Goal: Task Accomplishment & Management: Manage account settings

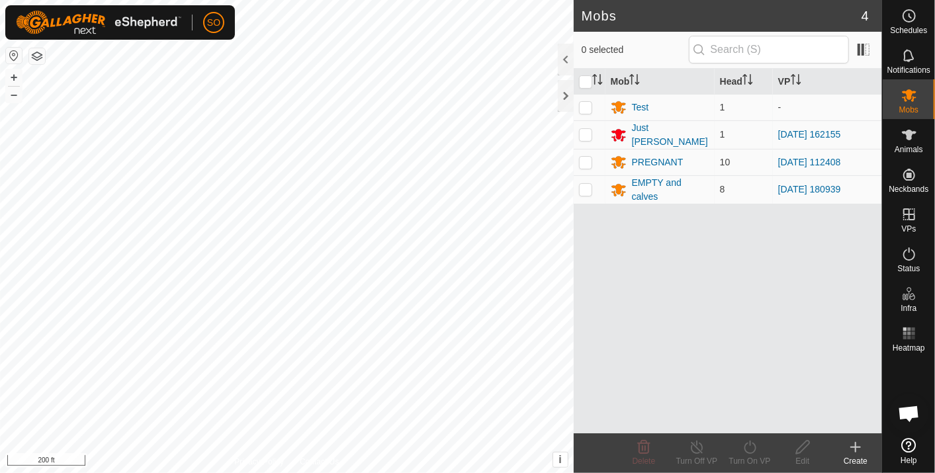
click at [384, 473] on html "SO Schedules Notifications Mobs Animals Neckbands VPs Status Infra Heatmap Help…" at bounding box center [467, 236] width 935 height 473
click at [318, 473] on html "SO Schedules Notifications Mobs Animals Neckbands VPs Status Infra Heatmap Help…" at bounding box center [467, 236] width 935 height 473
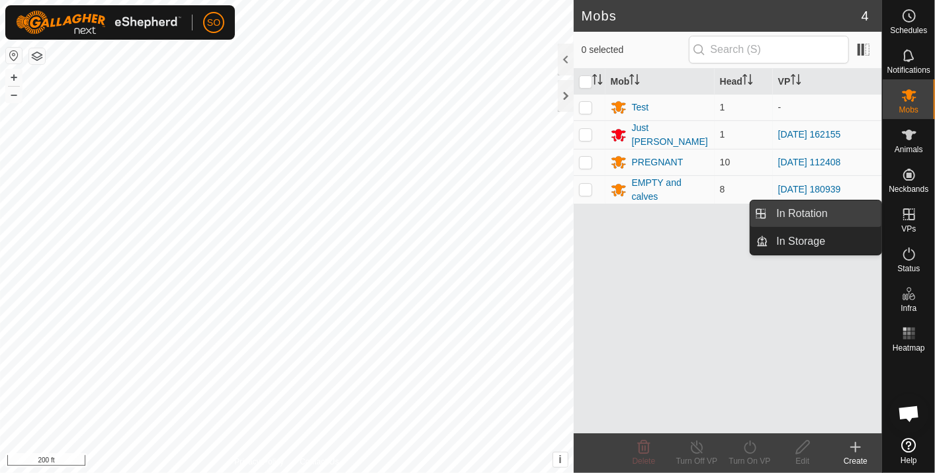
click at [837, 210] on link "In Rotation" at bounding box center [825, 214] width 113 height 26
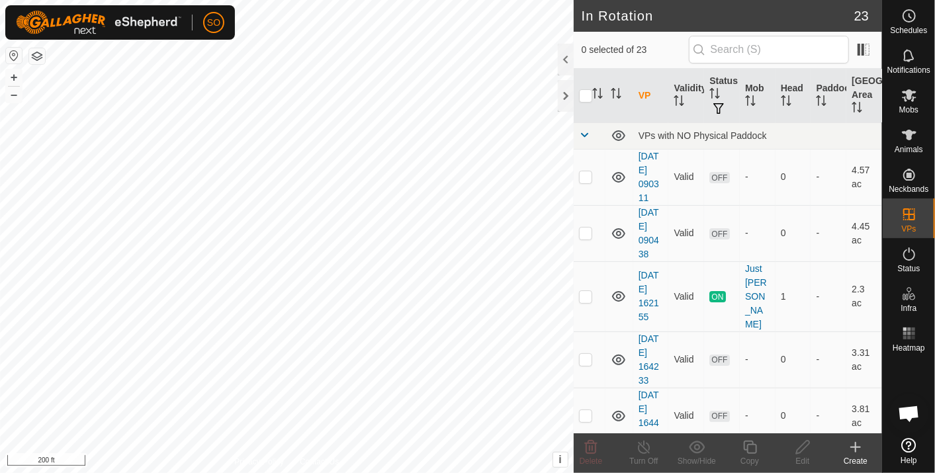
click at [858, 444] on icon at bounding box center [856, 447] width 16 height 16
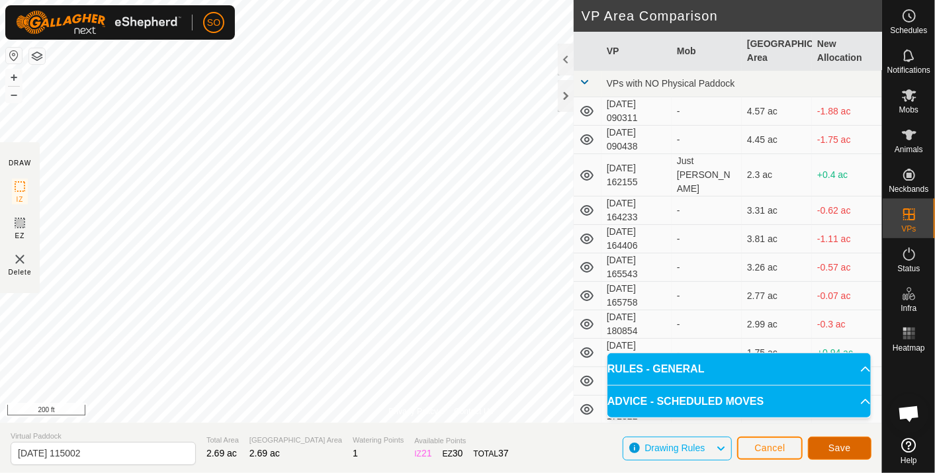
click at [844, 443] on span "Save" at bounding box center [840, 448] width 23 height 11
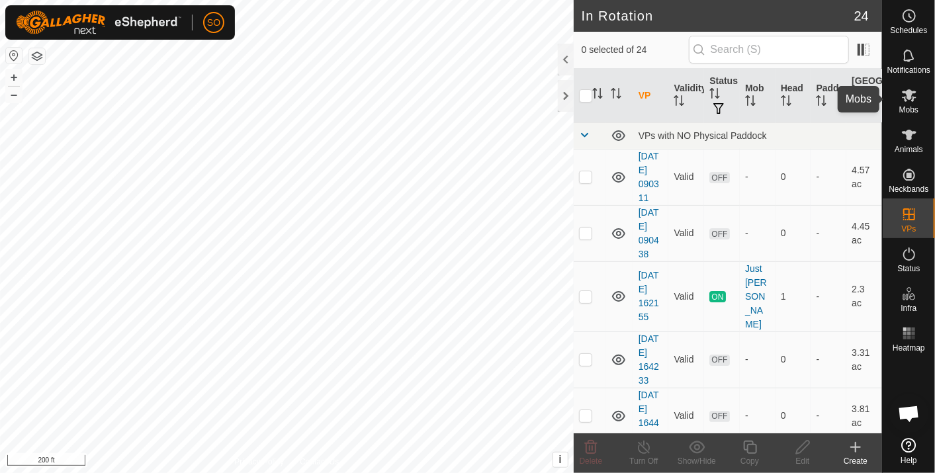
click at [905, 90] on icon at bounding box center [909, 95] width 16 height 16
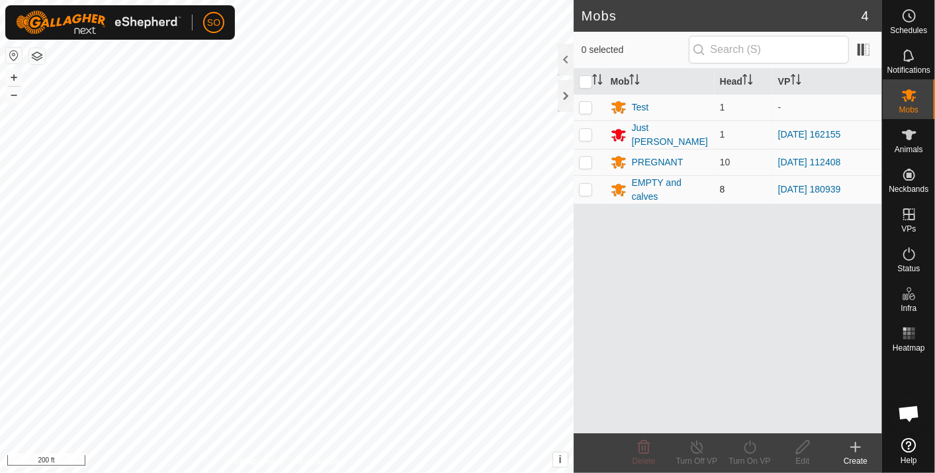
click at [582, 184] on p-checkbox at bounding box center [585, 189] width 13 height 11
checkbox input "true"
click at [749, 442] on icon at bounding box center [750, 447] width 17 height 16
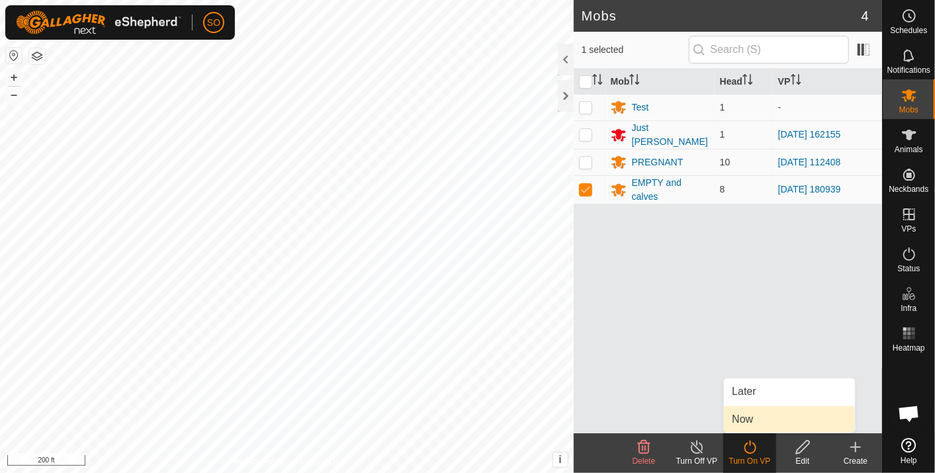
click at [751, 415] on link "Now" at bounding box center [789, 419] width 131 height 26
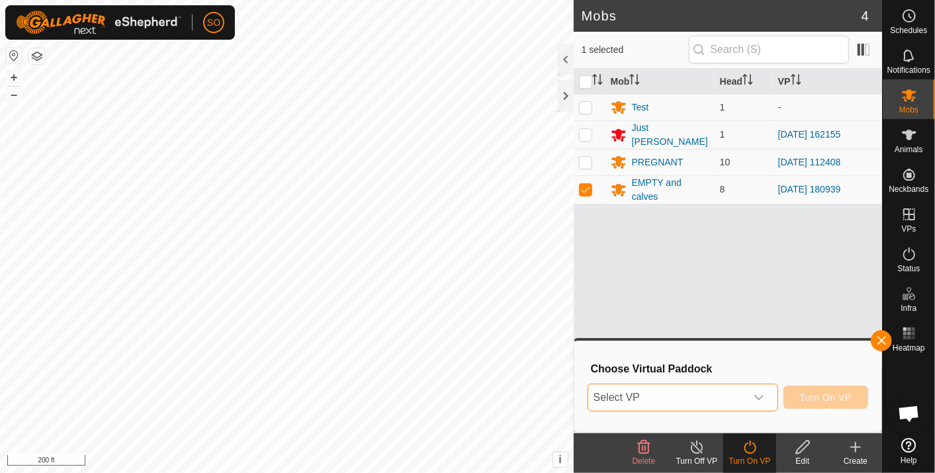
click at [641, 393] on span "Select VP" at bounding box center [667, 398] width 158 height 26
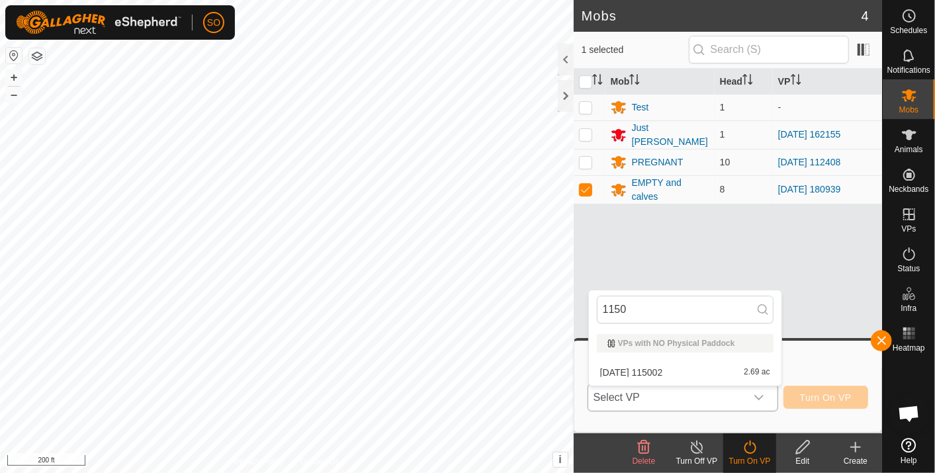
type input "1150"
click at [665, 366] on li "[DATE] 115002 2.69 ac" at bounding box center [685, 372] width 193 height 26
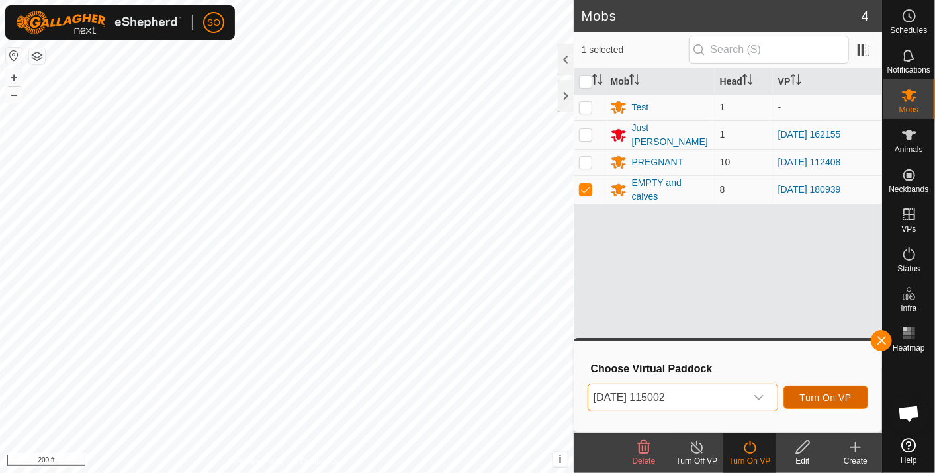
click at [803, 393] on span "Turn On VP" at bounding box center [826, 397] width 52 height 11
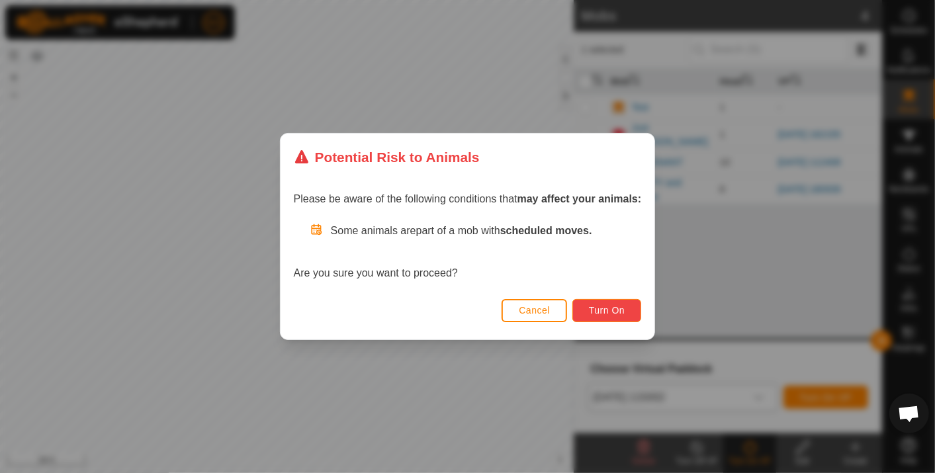
click at [611, 307] on span "Turn On" at bounding box center [607, 310] width 36 height 11
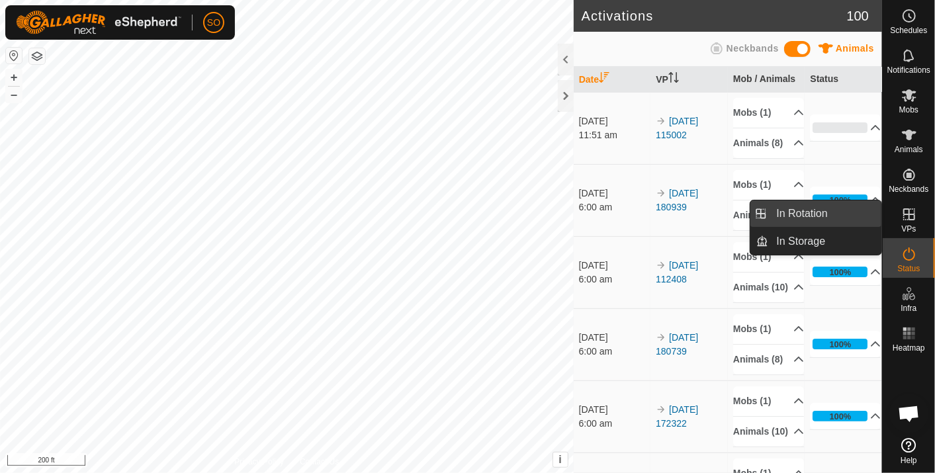
click at [814, 212] on link "In Rotation" at bounding box center [825, 214] width 113 height 26
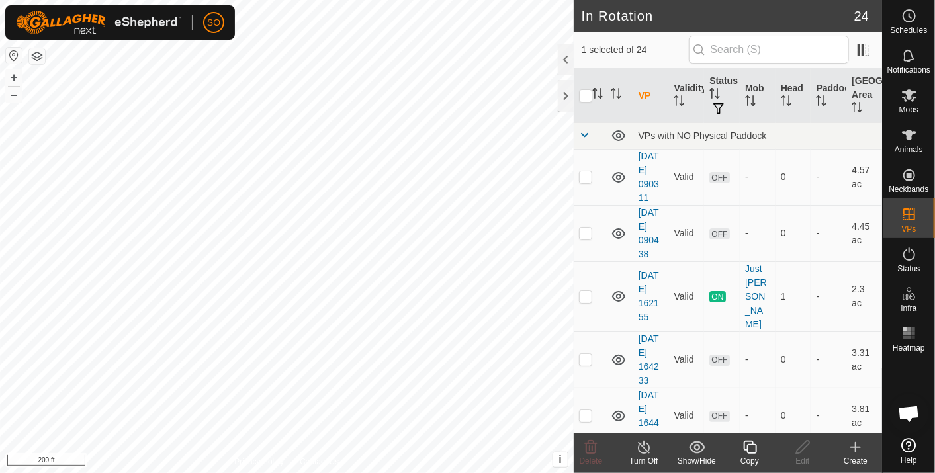
click at [856, 444] on icon at bounding box center [856, 447] width 0 height 9
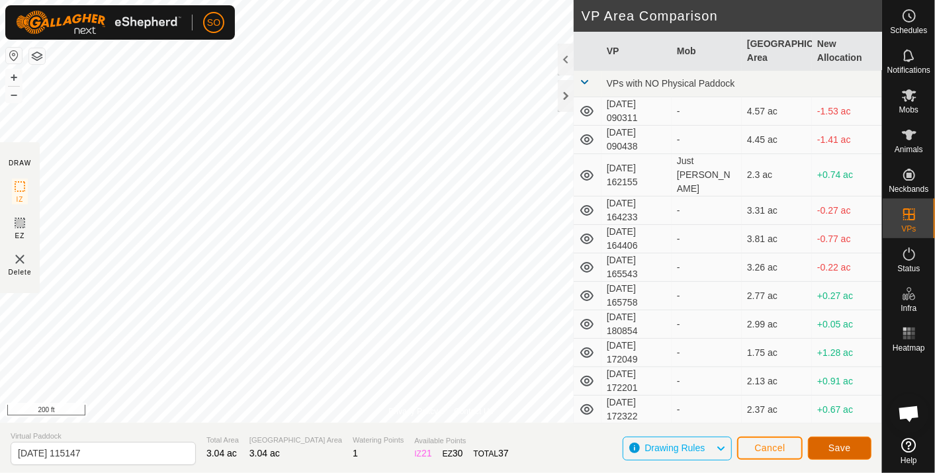
click at [838, 445] on span "Save" at bounding box center [840, 448] width 23 height 11
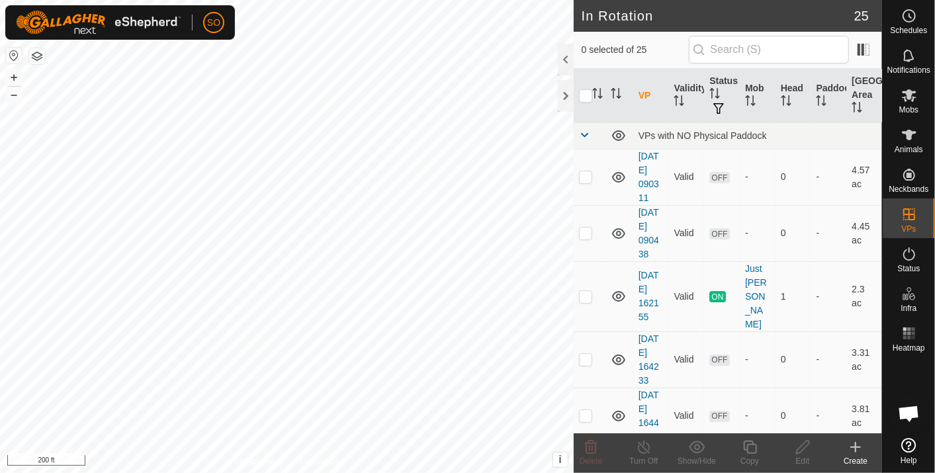
click at [856, 443] on icon at bounding box center [856, 447] width 0 height 9
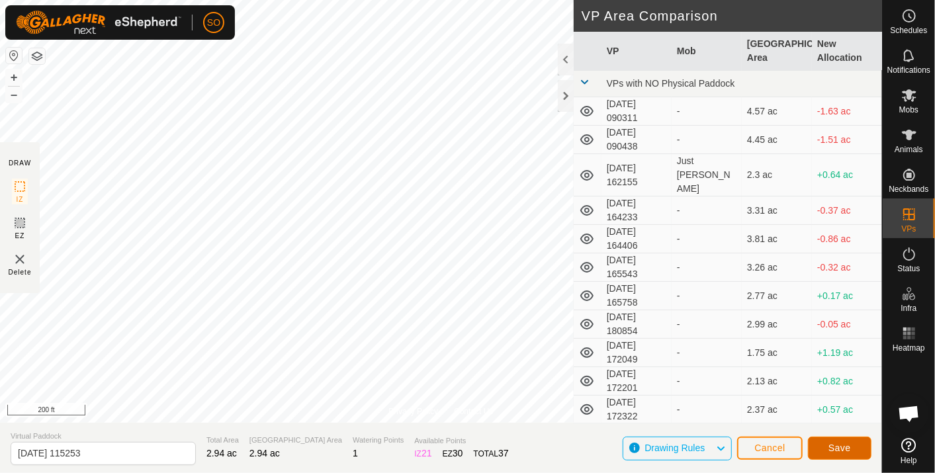
click at [837, 446] on span "Save" at bounding box center [840, 448] width 23 height 11
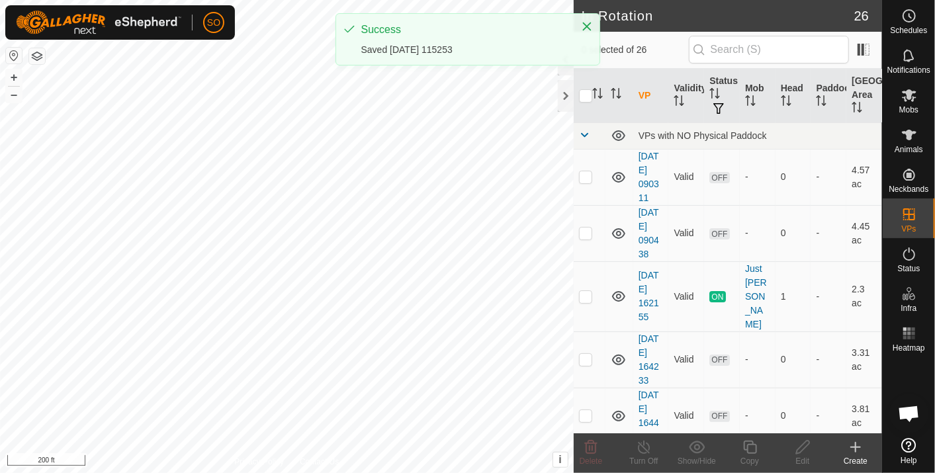
click at [857, 444] on icon at bounding box center [856, 447] width 16 height 16
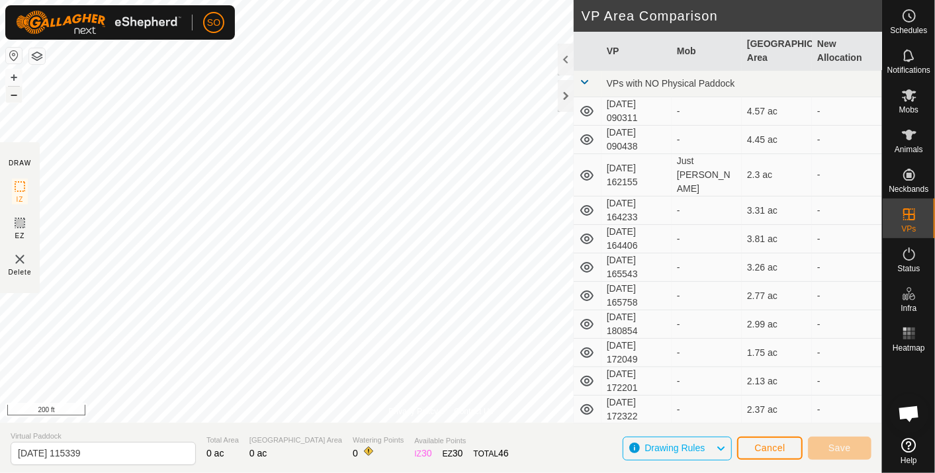
click at [283, 279] on div "+ – ⇧ i This application includes HERE Maps. © 2024 HERE. All rights reserved. …" at bounding box center [441, 211] width 882 height 423
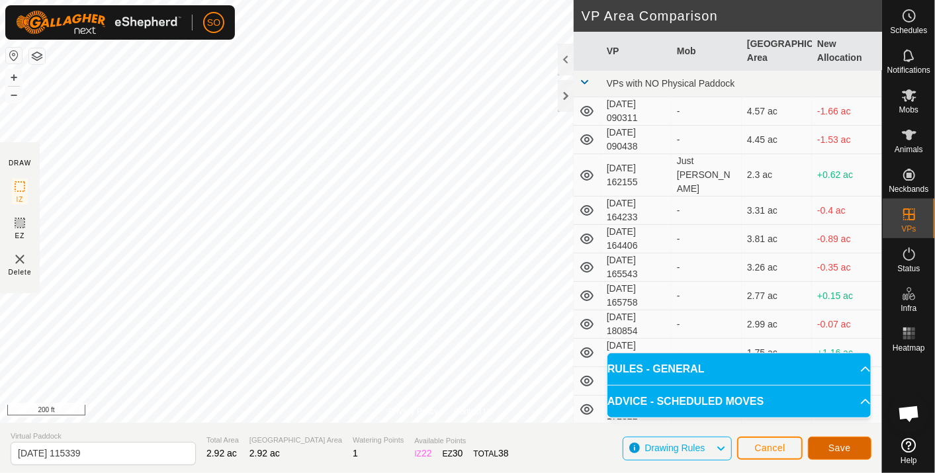
click at [845, 444] on span "Save" at bounding box center [840, 448] width 23 height 11
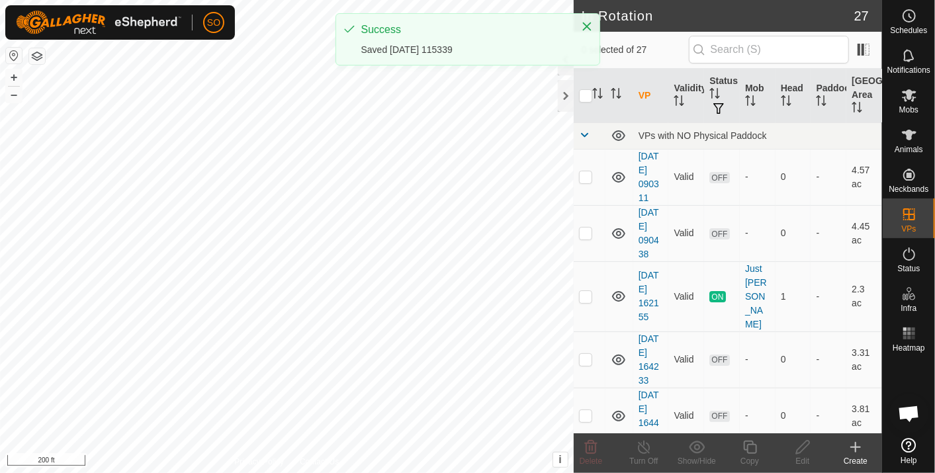
click at [857, 446] on icon at bounding box center [856, 447] width 16 height 16
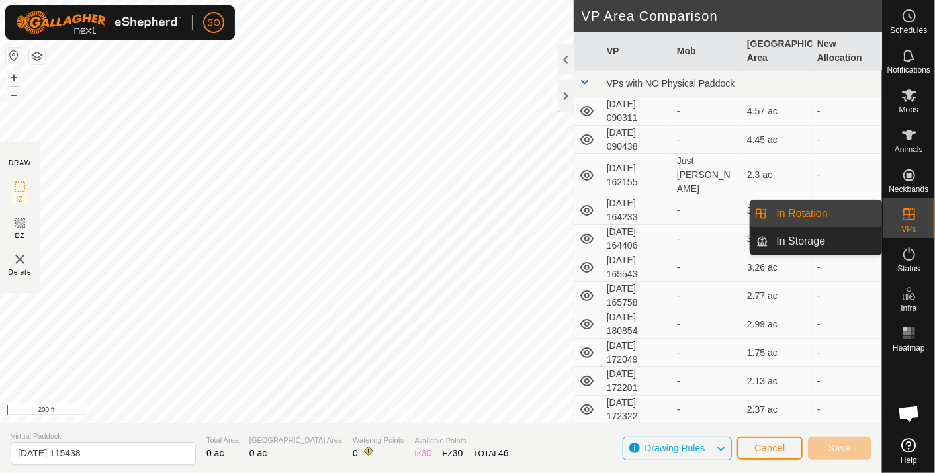
click at [788, 207] on link "In Rotation" at bounding box center [825, 214] width 113 height 26
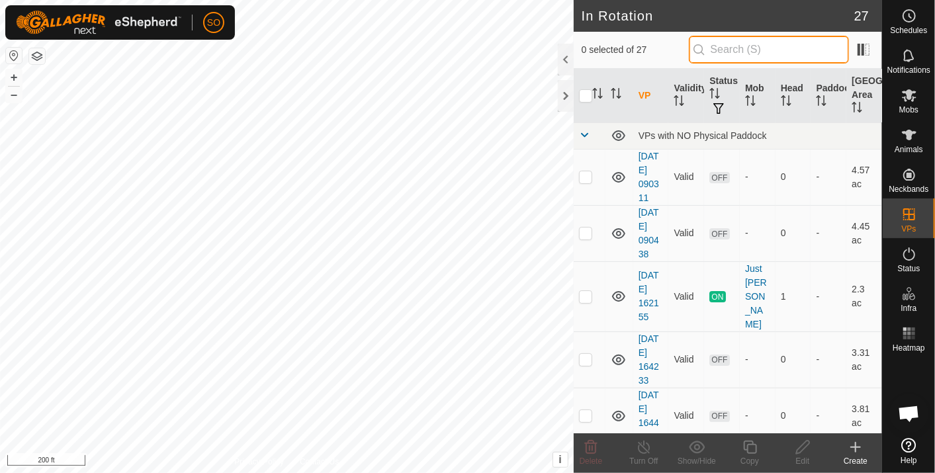
click at [729, 46] on input "text" at bounding box center [769, 50] width 160 height 28
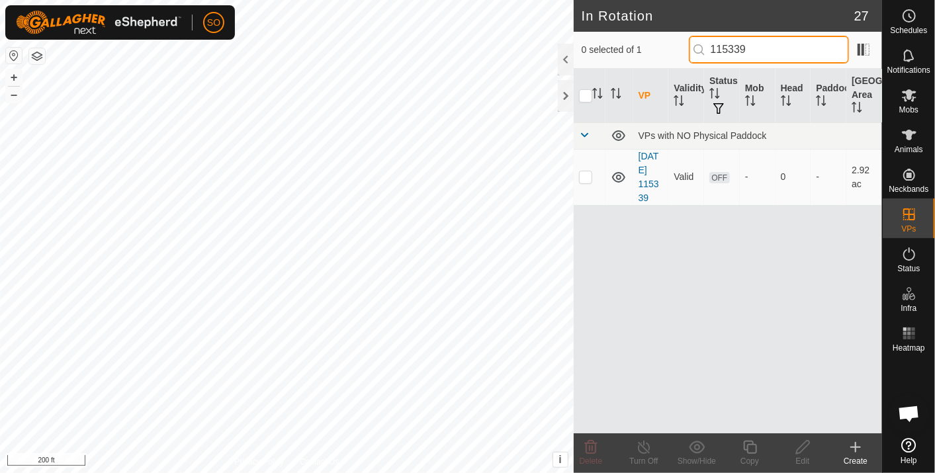
type input "115339"
click at [651, 181] on link "[DATE] 115339" at bounding box center [649, 177] width 21 height 52
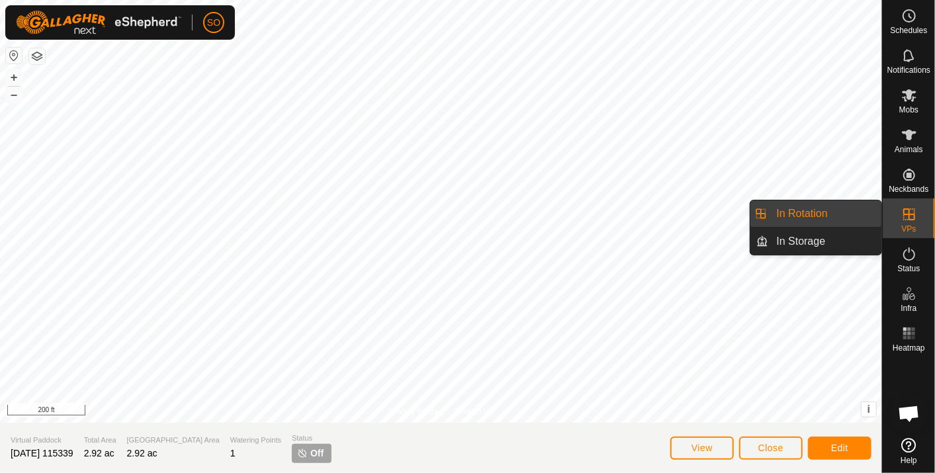
click at [817, 206] on link "In Rotation" at bounding box center [825, 214] width 113 height 26
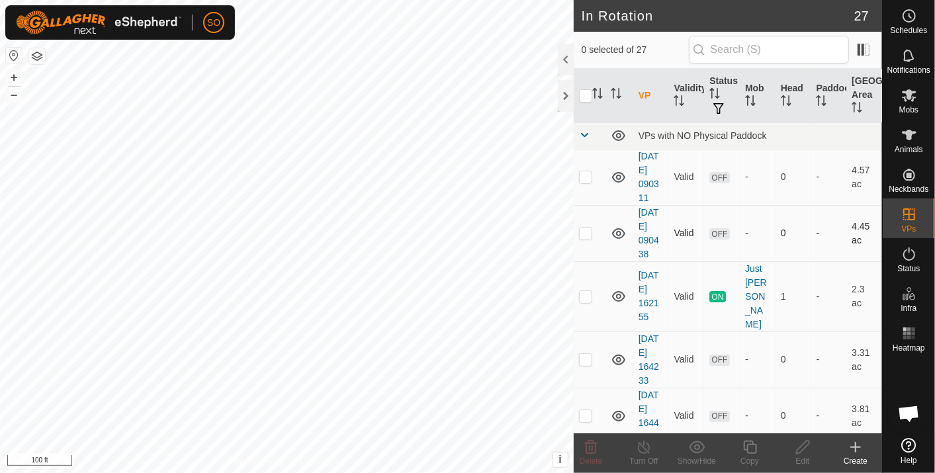
checkbox input "true"
click at [770, 54] on input "text" at bounding box center [769, 50] width 160 height 28
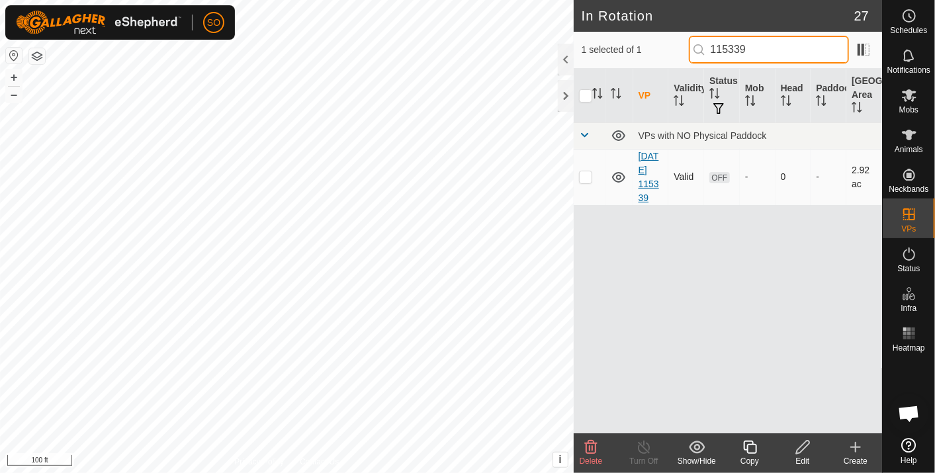
type input "115339"
click at [650, 179] on link "[DATE] 115339" at bounding box center [649, 177] width 21 height 52
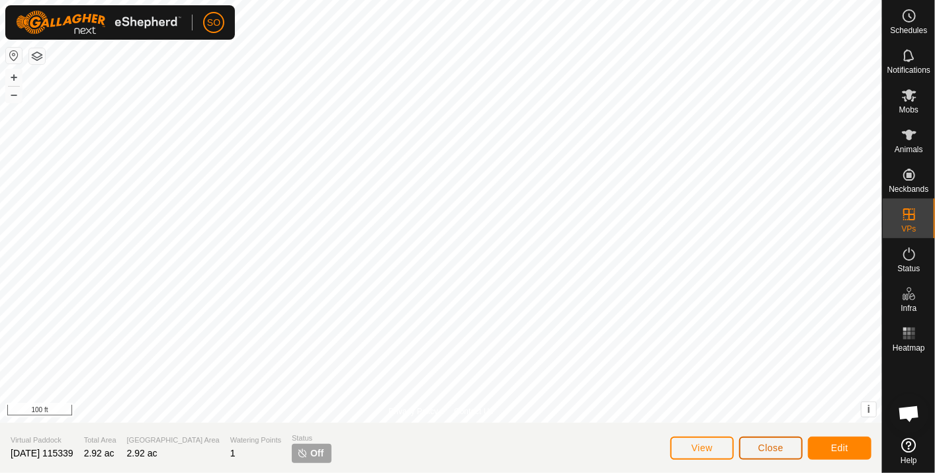
click at [779, 443] on span "Close" at bounding box center [770, 448] width 25 height 11
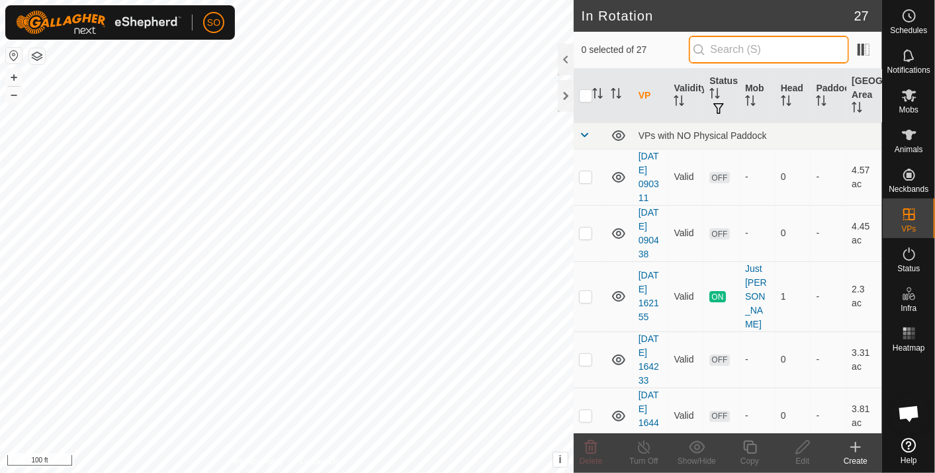
click at [741, 49] on input "text" at bounding box center [769, 50] width 160 height 28
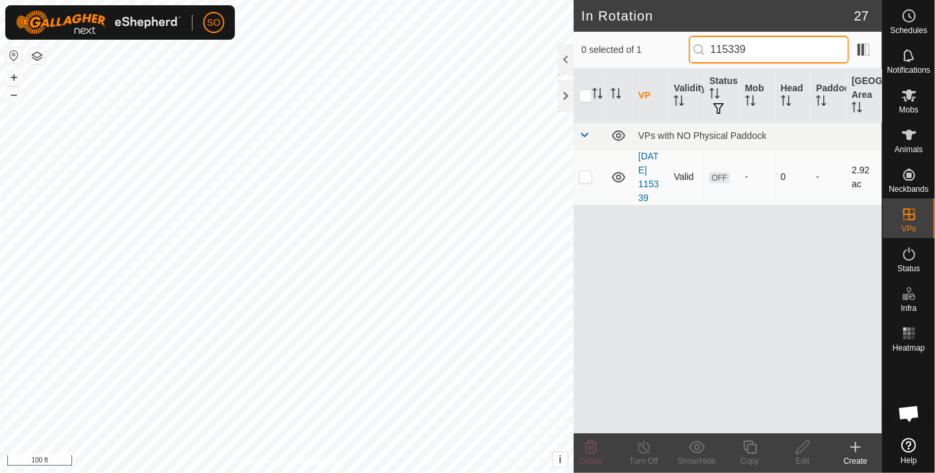
type input "115339"
click at [587, 174] on p-checkbox at bounding box center [585, 176] width 13 height 11
checkbox input "true"
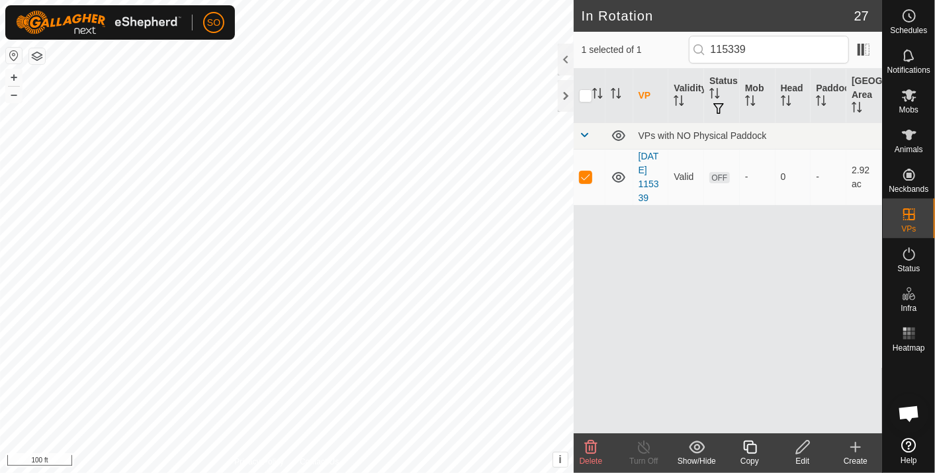
click at [805, 442] on icon at bounding box center [802, 447] width 13 height 13
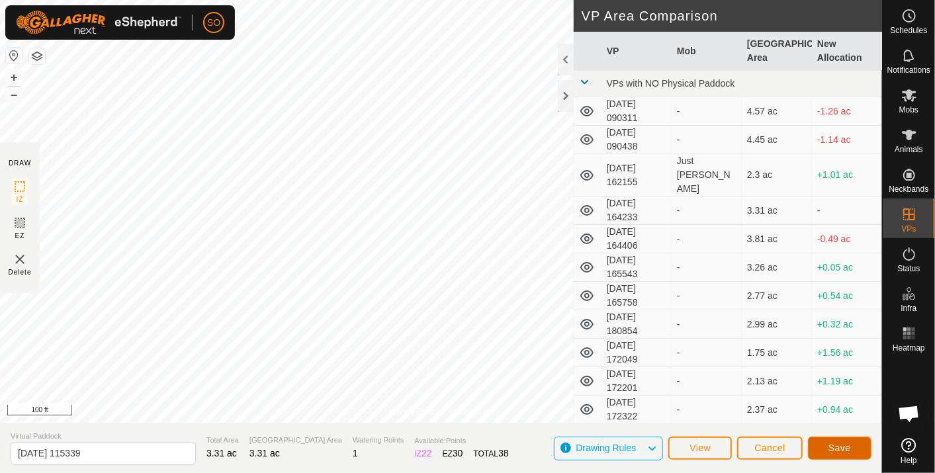
click at [829, 443] on button "Save" at bounding box center [840, 448] width 64 height 23
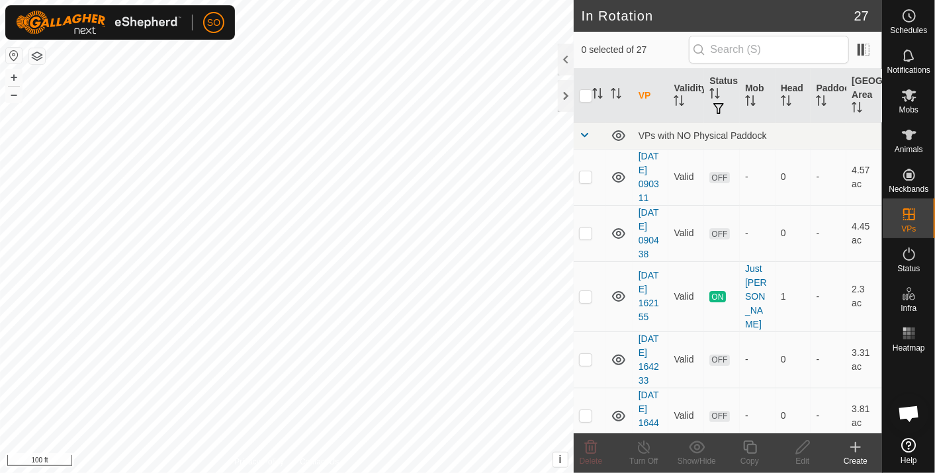
click at [856, 446] on icon at bounding box center [856, 447] width 16 height 16
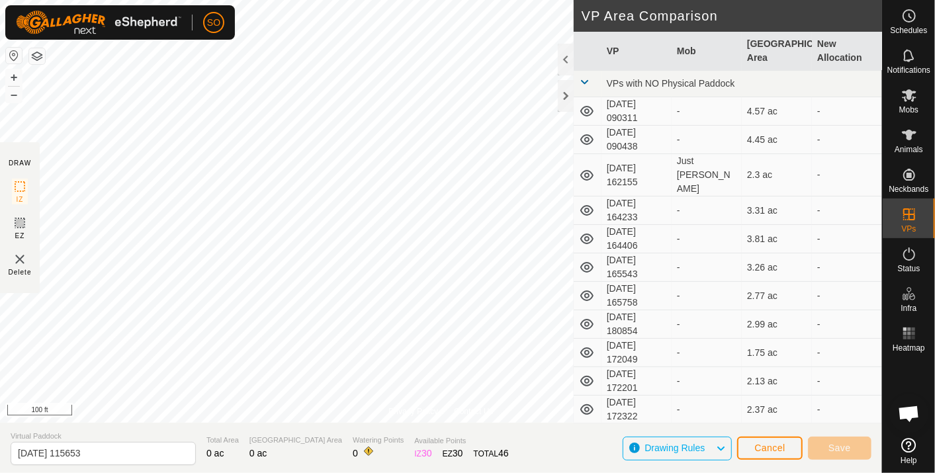
click at [277, 153] on div "SO Schedules Notifications Mobs Animals Neckbands VPs Status Infra Heatmap Help…" at bounding box center [467, 236] width 935 height 473
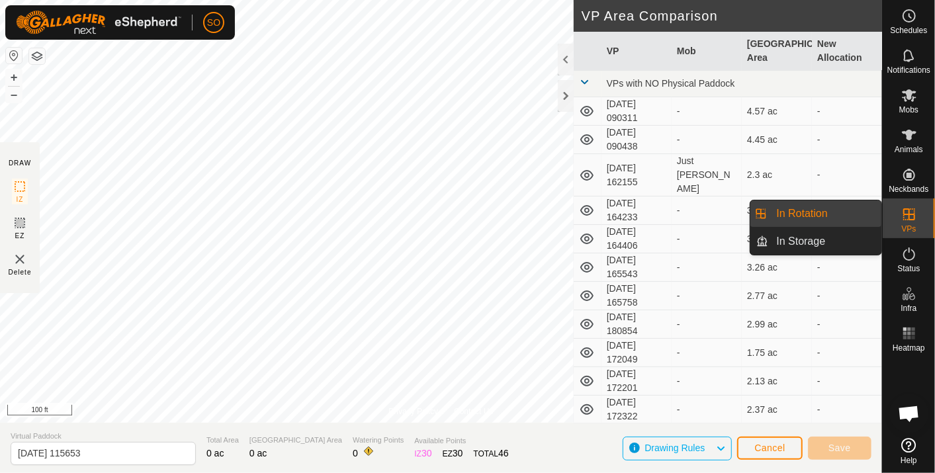
click at [822, 206] on link "In Rotation" at bounding box center [825, 214] width 113 height 26
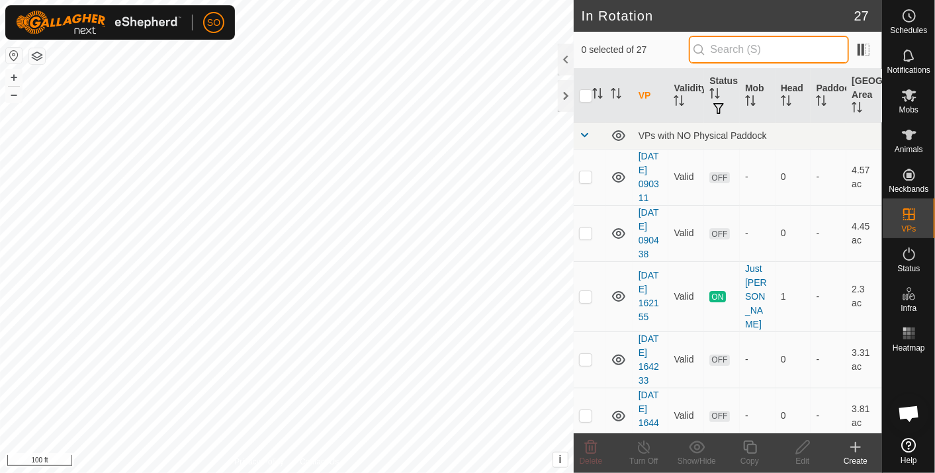
click at [760, 52] on input "text" at bounding box center [769, 50] width 160 height 28
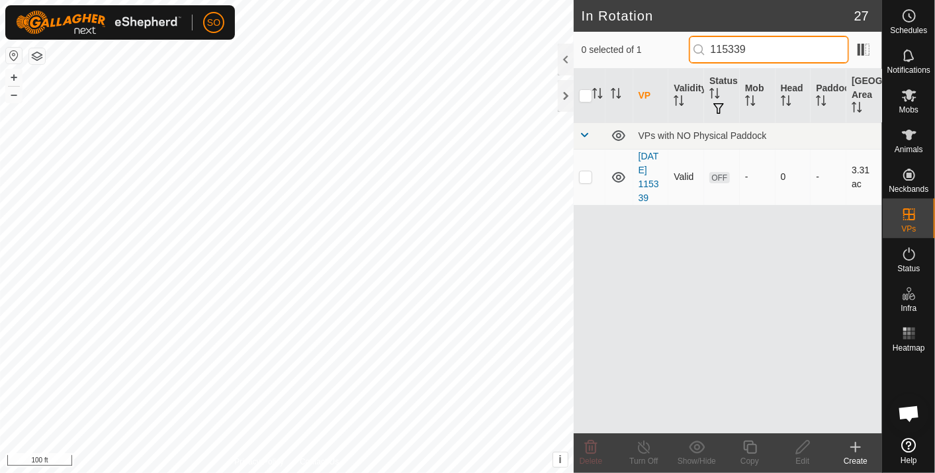
type input "115339"
click at [588, 173] on p-checkbox at bounding box center [585, 176] width 13 height 11
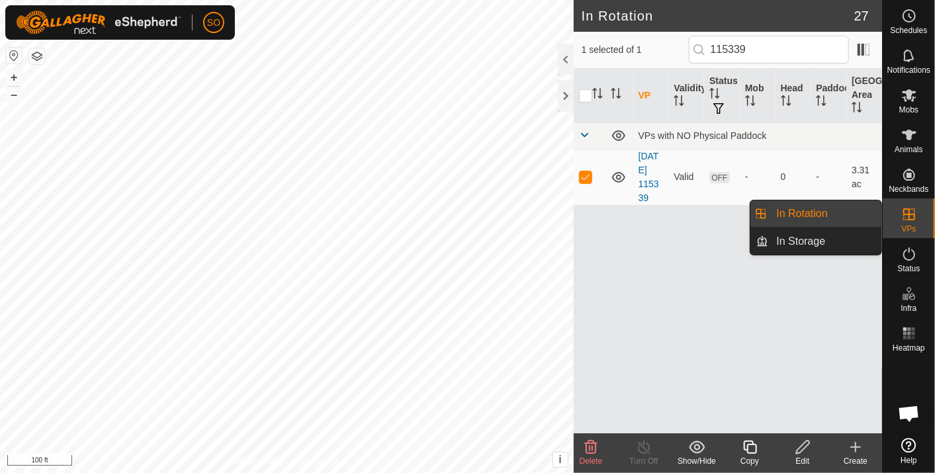
click at [815, 208] on link "In Rotation" at bounding box center [825, 214] width 113 height 26
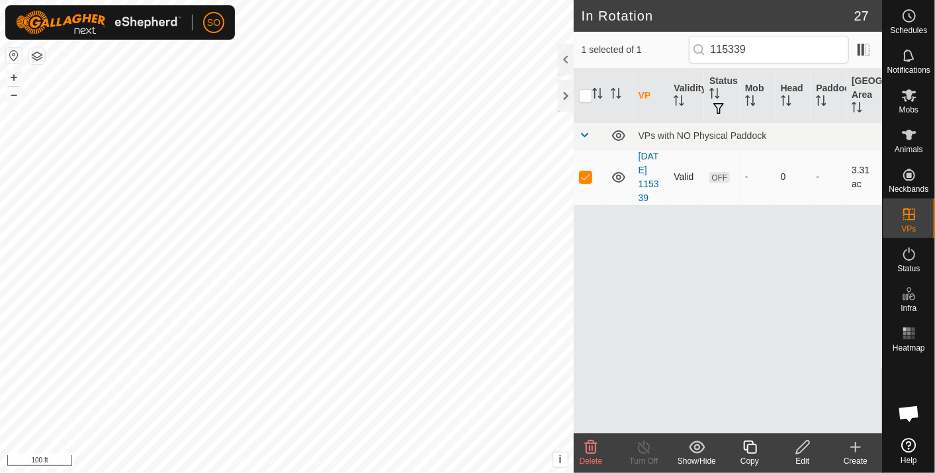
click at [584, 173] on p-checkbox at bounding box center [585, 176] width 13 height 11
checkbox input "false"
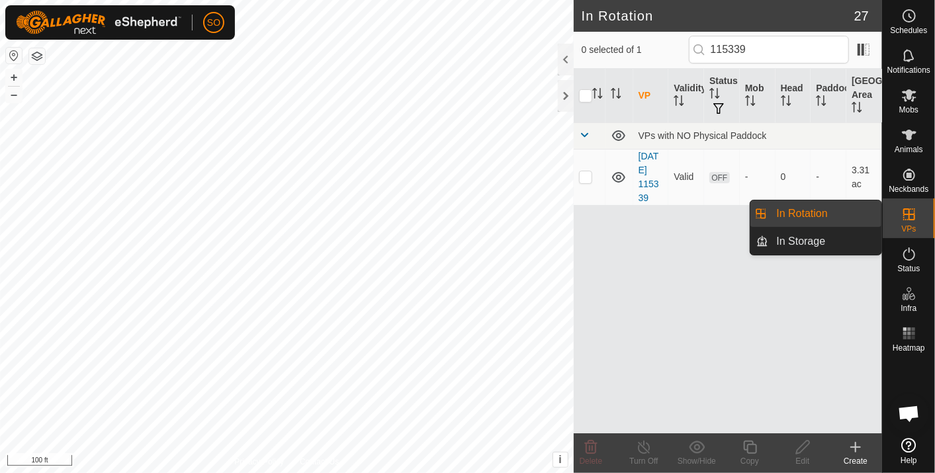
click at [817, 205] on link "In Rotation" at bounding box center [825, 214] width 113 height 26
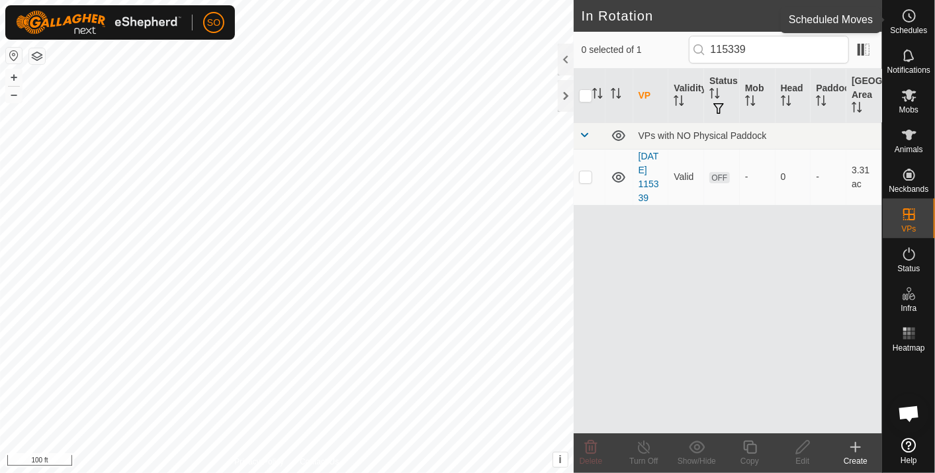
click at [906, 12] on icon at bounding box center [909, 16] width 16 height 16
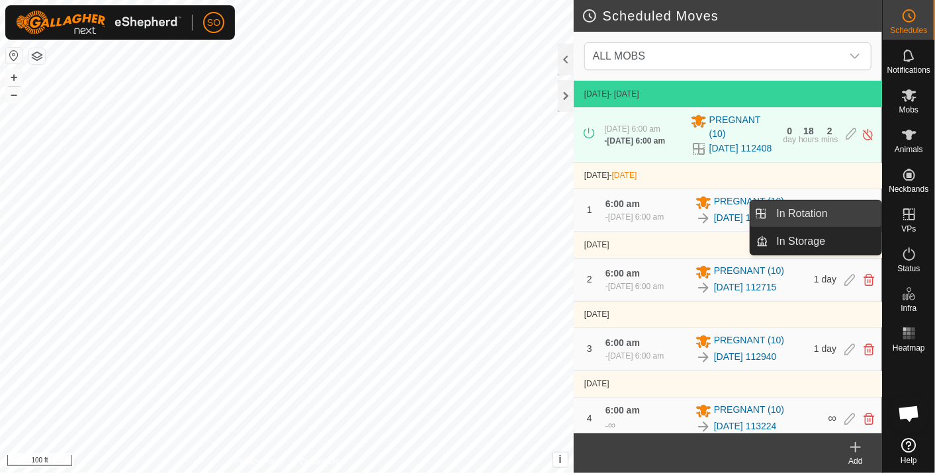
click at [829, 207] on link "In Rotation" at bounding box center [825, 214] width 113 height 26
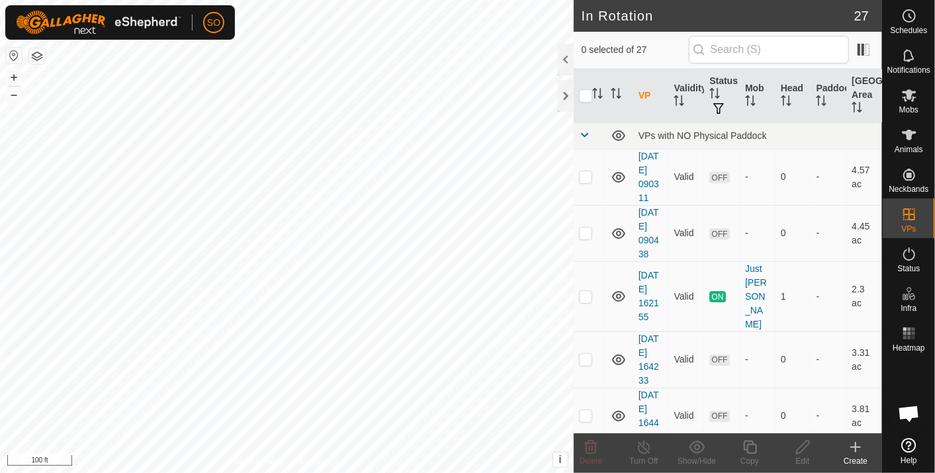
click at [853, 443] on icon at bounding box center [856, 447] width 16 height 16
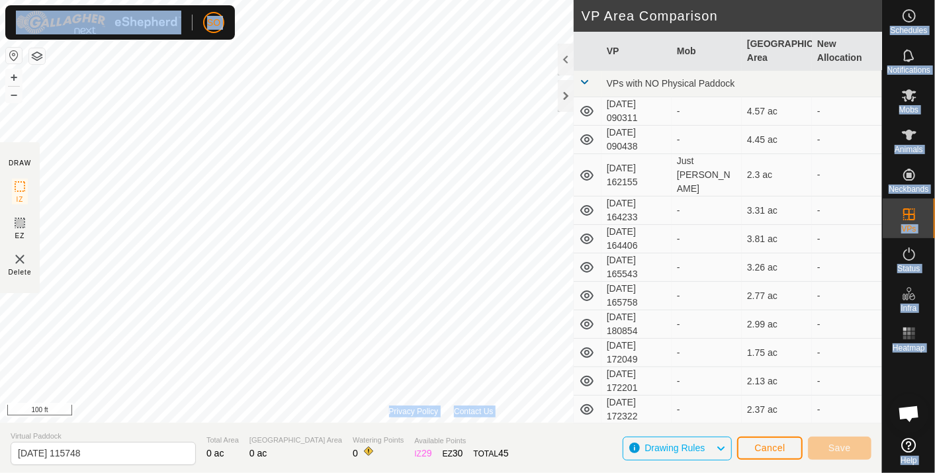
click at [314, 113] on div "SO Schedules Notifications Mobs Animals Neckbands VPs Status Infra Heatmap Help…" at bounding box center [467, 236] width 935 height 473
click at [769, 445] on span "Cancel" at bounding box center [769, 448] width 31 height 11
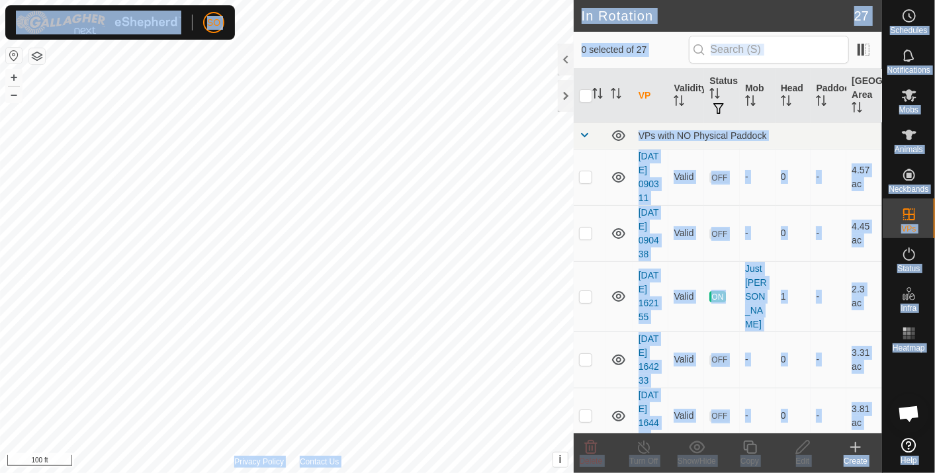
click at [858, 442] on icon at bounding box center [856, 447] width 16 height 16
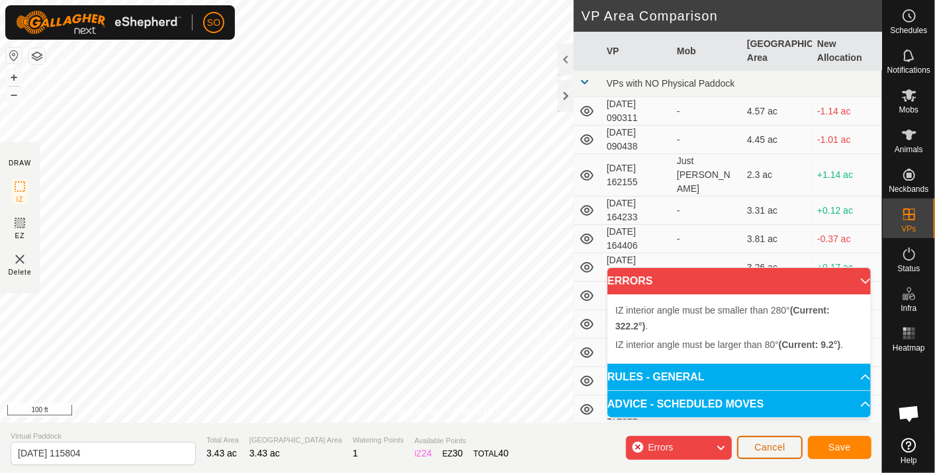
click at [774, 445] on span "Cancel" at bounding box center [769, 447] width 31 height 11
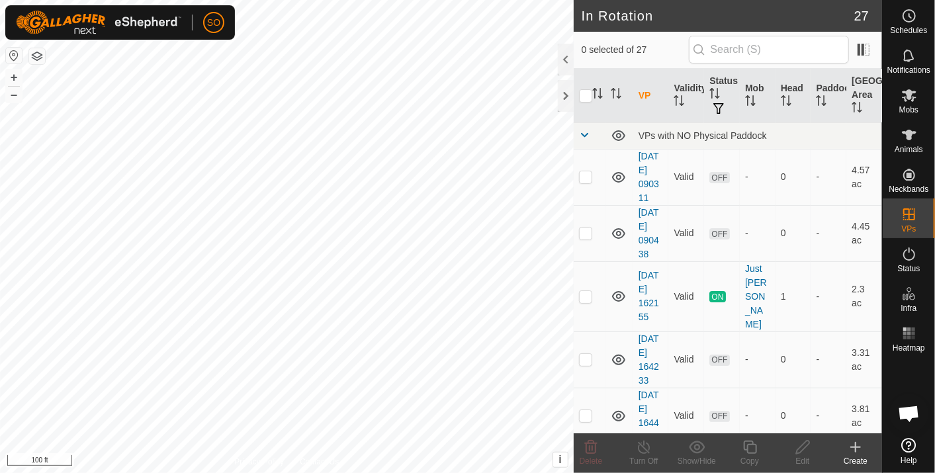
click at [856, 444] on icon at bounding box center [856, 447] width 0 height 9
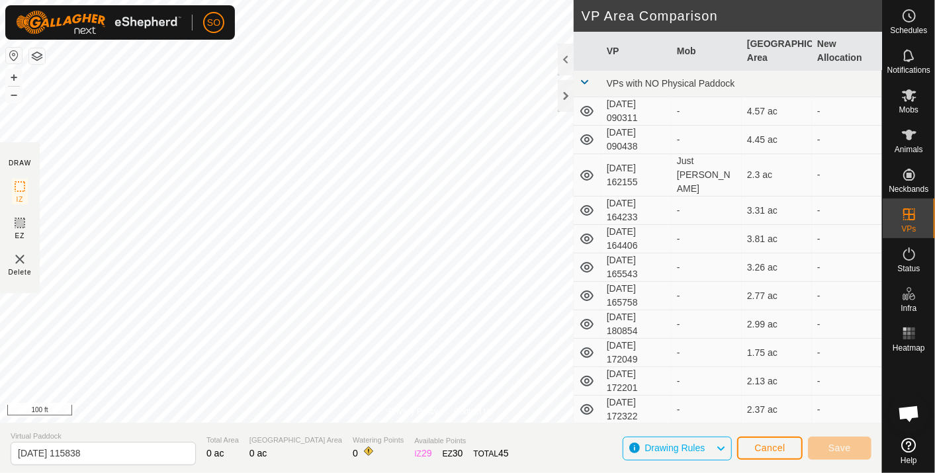
click at [555, 466] on div "Privacy Policy Contact Us + – ⇧ i This application includes HERE Maps. © 2024 H…" at bounding box center [441, 236] width 882 height 473
click at [768, 447] on span "Cancel" at bounding box center [769, 448] width 31 height 11
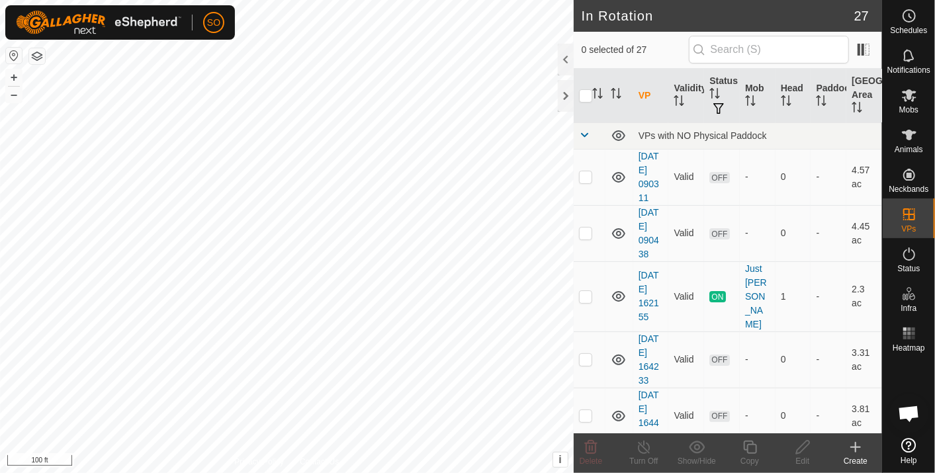
click at [854, 446] on icon at bounding box center [856, 447] width 16 height 16
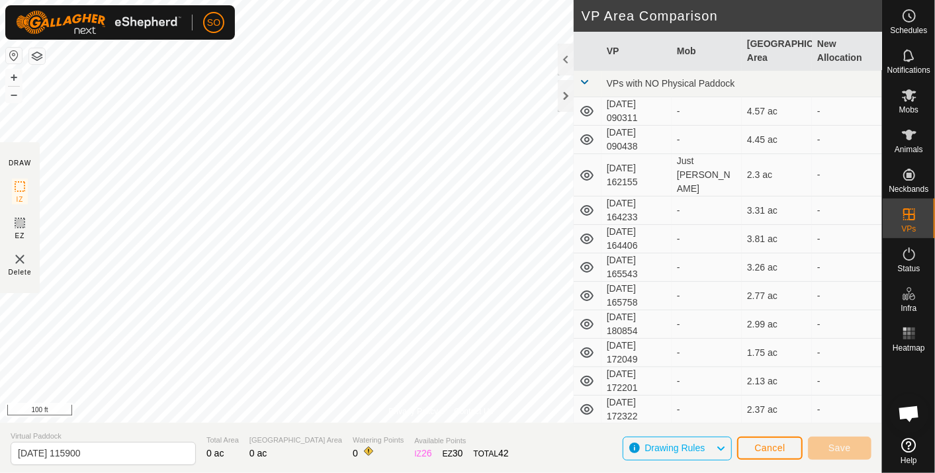
click at [96, 14] on div "SO Schedules Notifications Mobs Animals Neckbands VPs Status Infra Heatmap Help…" at bounding box center [467, 236] width 935 height 473
click at [615, 216] on div "Privacy Policy Contact Us + – ⇧ i This application includes HERE Maps. © 2024 H…" at bounding box center [441, 236] width 882 height 473
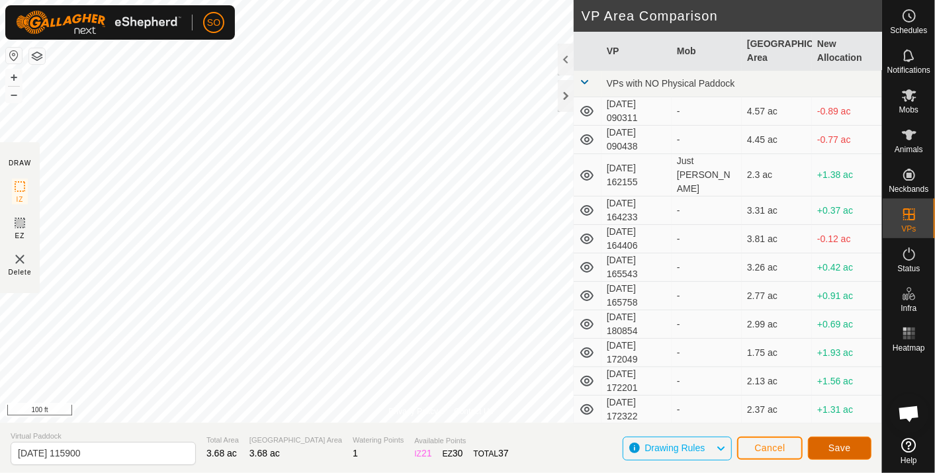
click at [847, 445] on span "Save" at bounding box center [840, 448] width 23 height 11
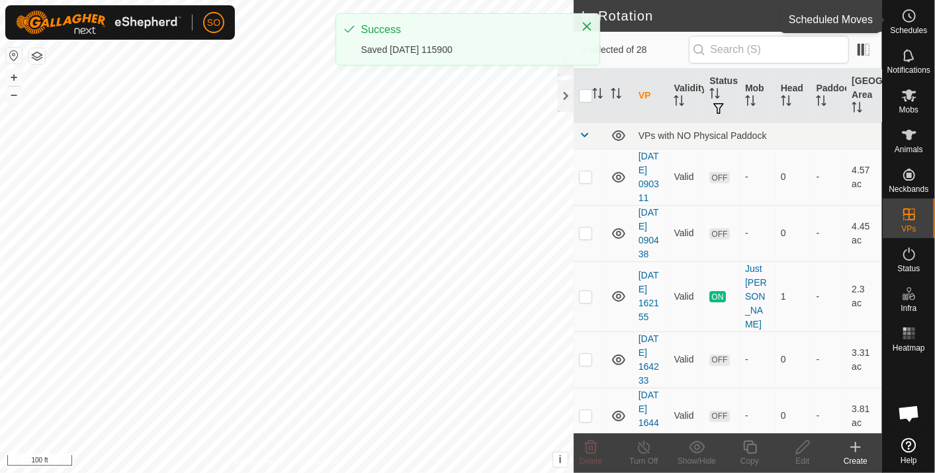
click at [908, 11] on icon at bounding box center [909, 16] width 16 height 16
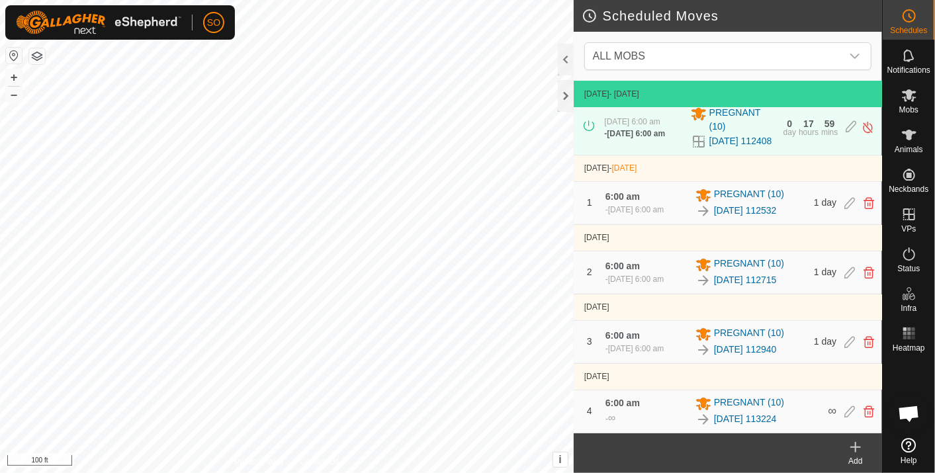
scroll to position [17, 0]
click at [856, 442] on icon at bounding box center [856, 447] width 16 height 16
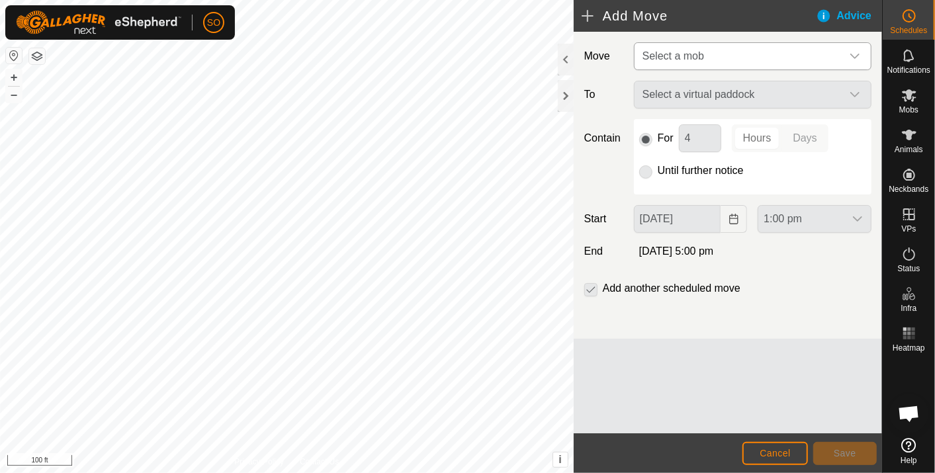
click at [852, 55] on icon "dropdown trigger" at bounding box center [854, 56] width 9 height 5
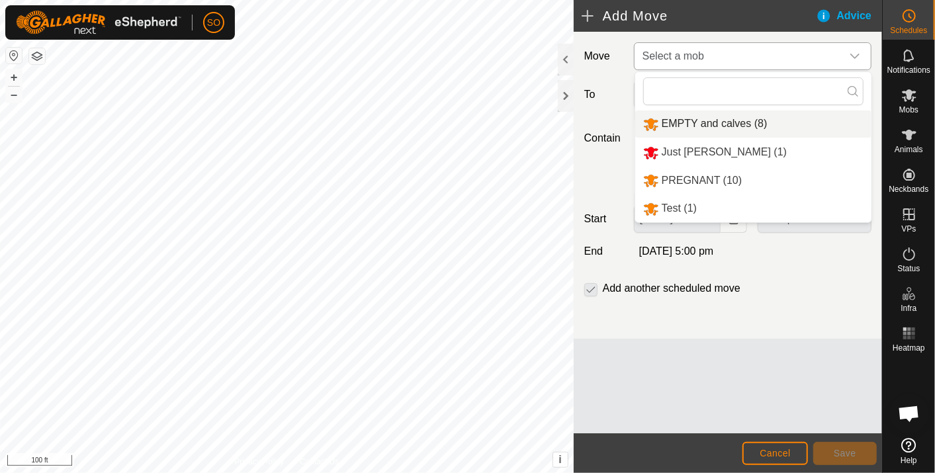
click at [735, 119] on li "EMPTY and calves (8)" at bounding box center [753, 124] width 236 height 27
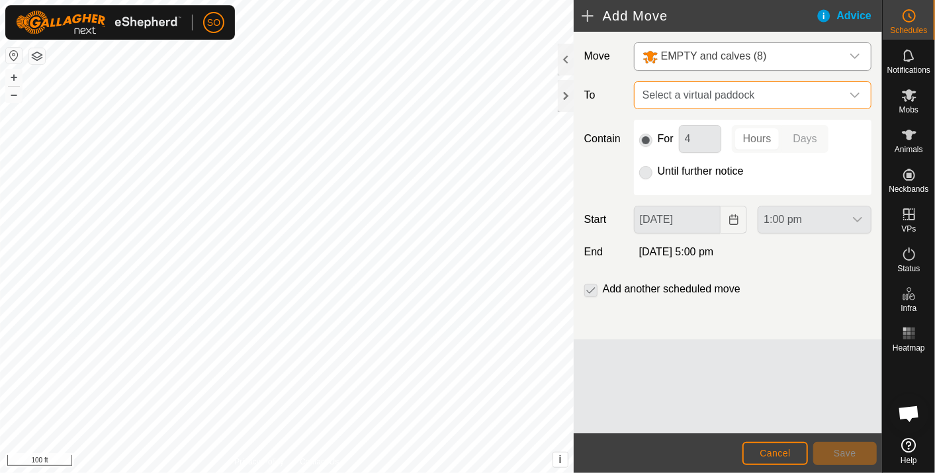
click at [764, 93] on span "Select a virtual paddock" at bounding box center [739, 95] width 205 height 26
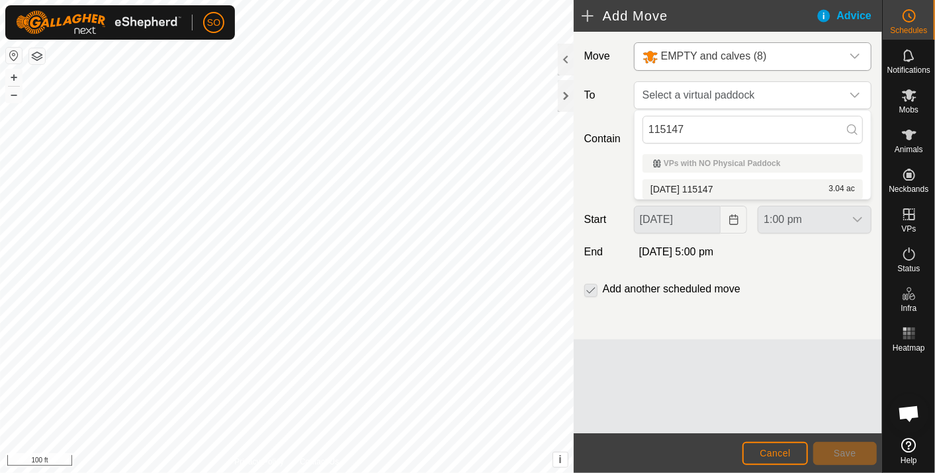
type input "115147"
click at [710, 185] on li "[DATE] 115147 3.04 ac" at bounding box center [753, 189] width 220 height 20
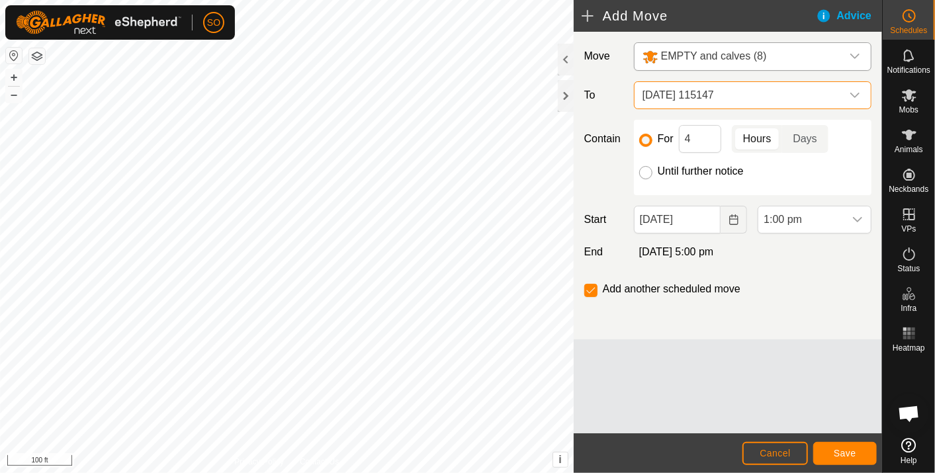
click at [648, 168] on input "Until further notice" at bounding box center [645, 172] width 13 height 13
radio input "true"
checkbox input "false"
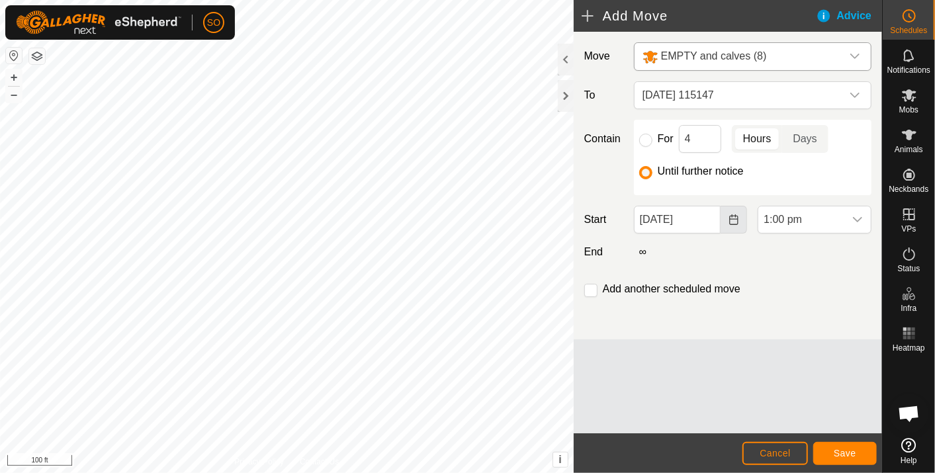
click at [734, 214] on icon "Choose Date" at bounding box center [733, 219] width 9 height 11
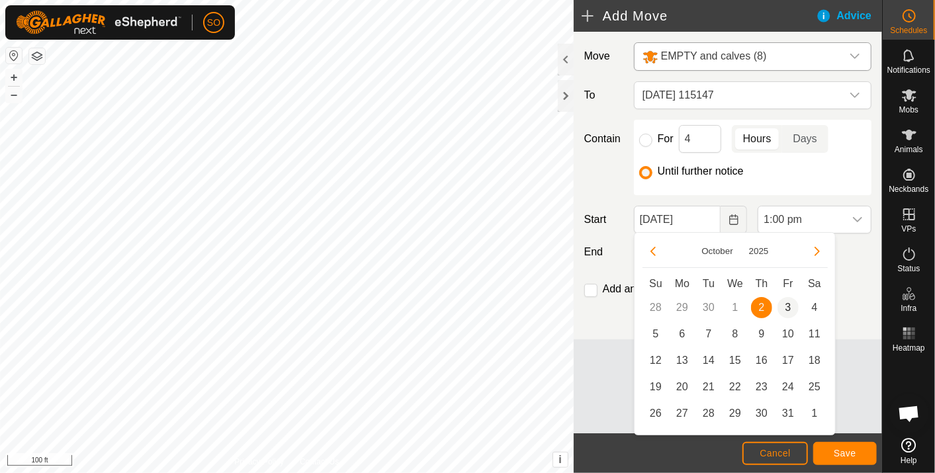
click at [786, 300] on span "3" at bounding box center [788, 307] width 21 height 21
type input "[DATE]"
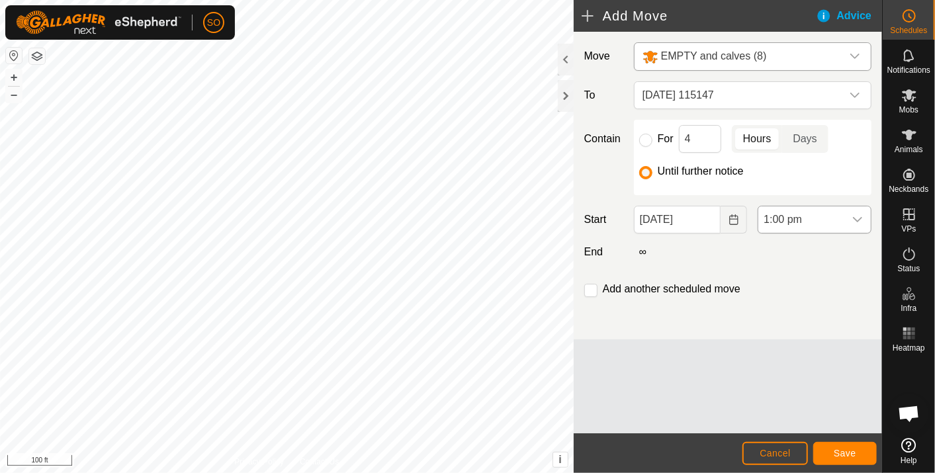
click at [858, 216] on icon "dropdown trigger" at bounding box center [857, 219] width 11 height 11
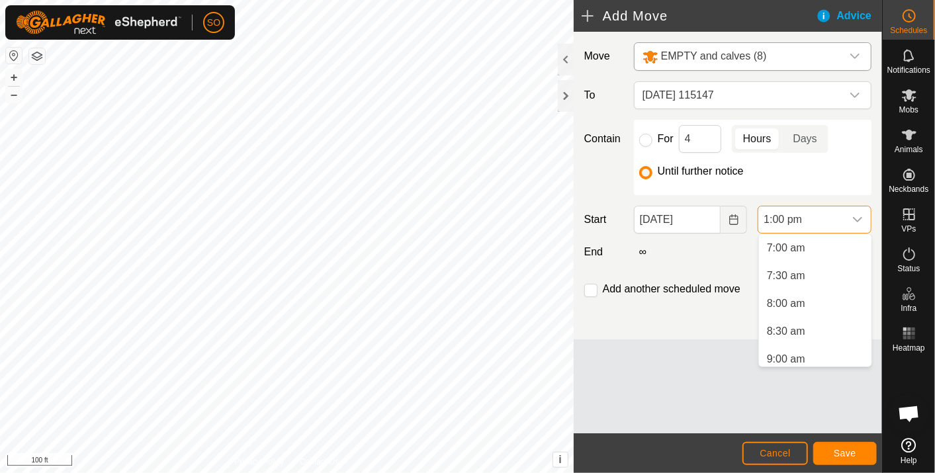
scroll to position [317, 0]
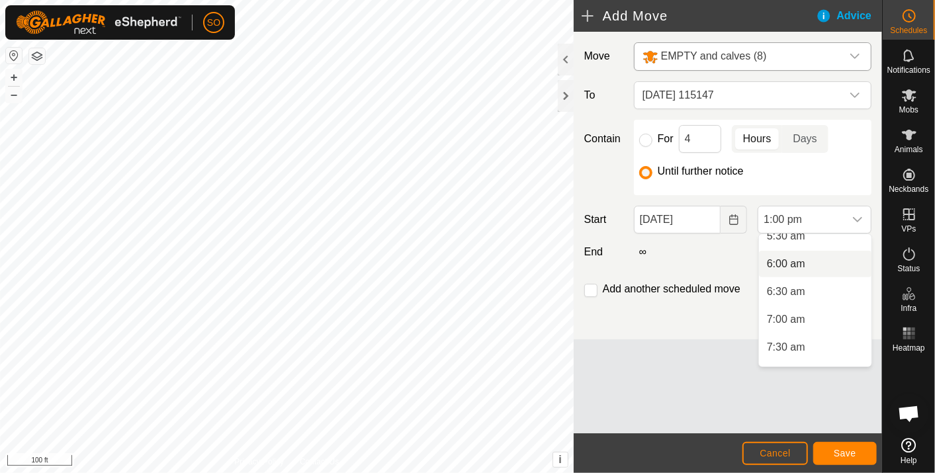
click at [798, 257] on li "6:00 am" at bounding box center [815, 264] width 113 height 26
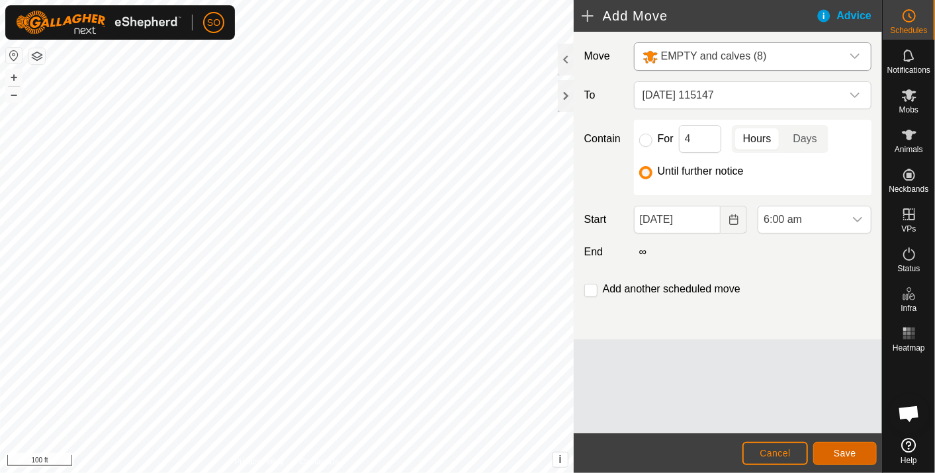
click at [846, 444] on button "Save" at bounding box center [845, 453] width 64 height 23
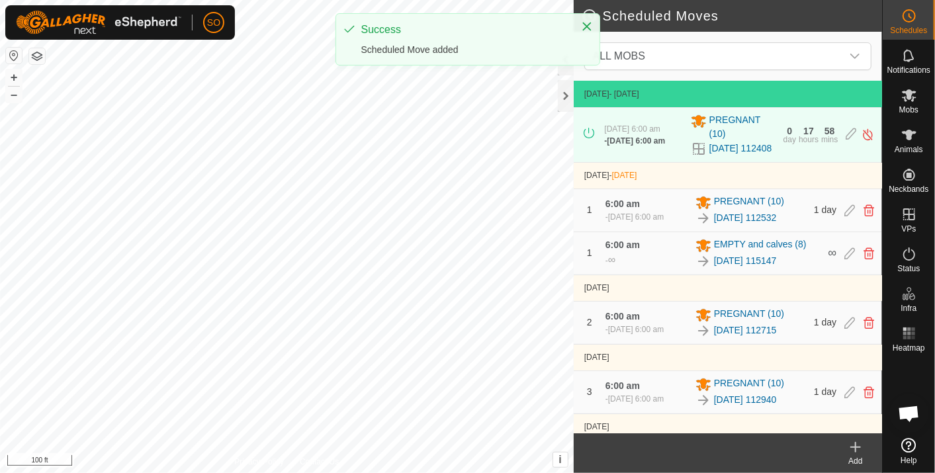
click at [856, 445] on icon at bounding box center [856, 447] width 0 height 9
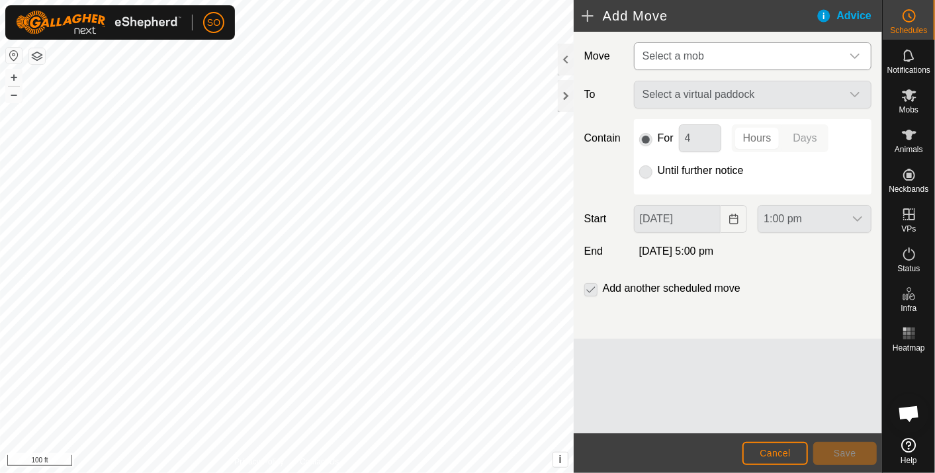
click at [854, 50] on div "dropdown trigger" at bounding box center [855, 56] width 26 height 26
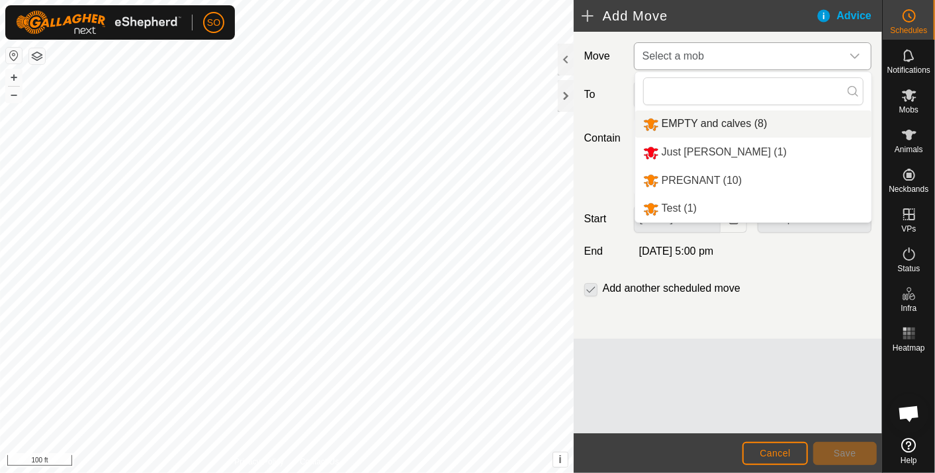
click at [719, 117] on li "EMPTY and calves (8)" at bounding box center [753, 124] width 236 height 27
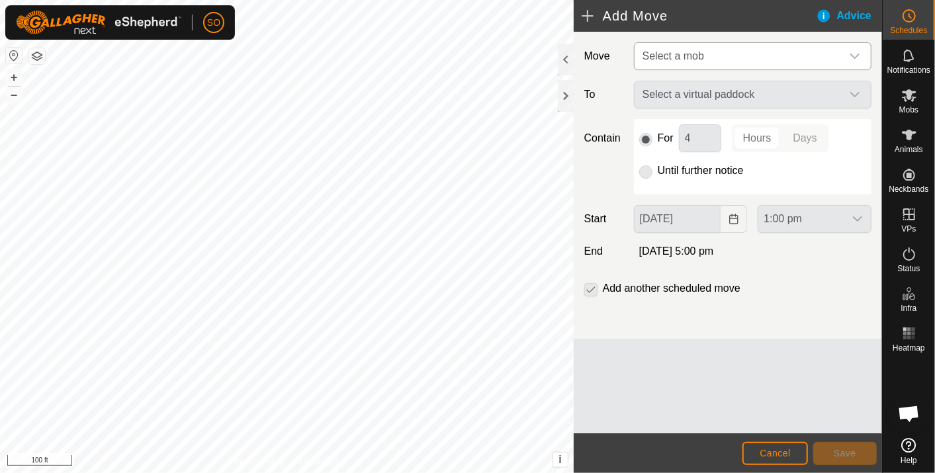
type input "[DATE]"
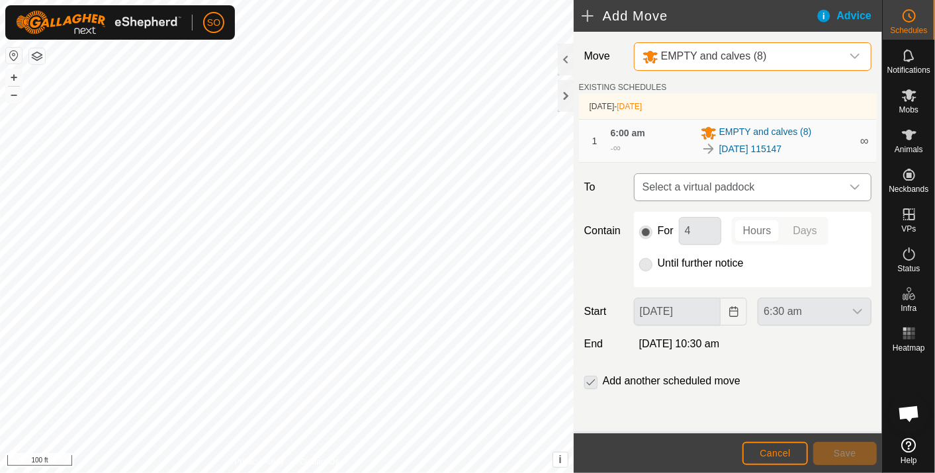
click at [856, 183] on icon "dropdown trigger" at bounding box center [855, 187] width 11 height 11
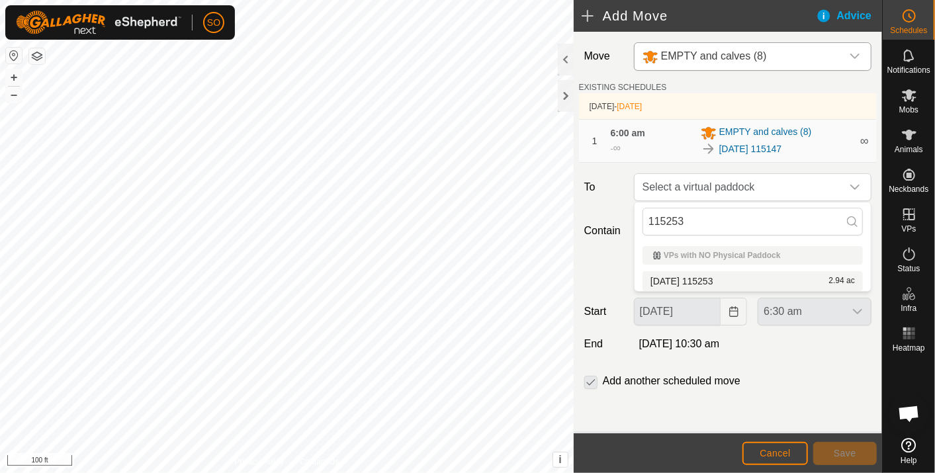
type input "115253"
click at [718, 274] on li "[DATE] 115253 2.94 ac" at bounding box center [753, 281] width 220 height 20
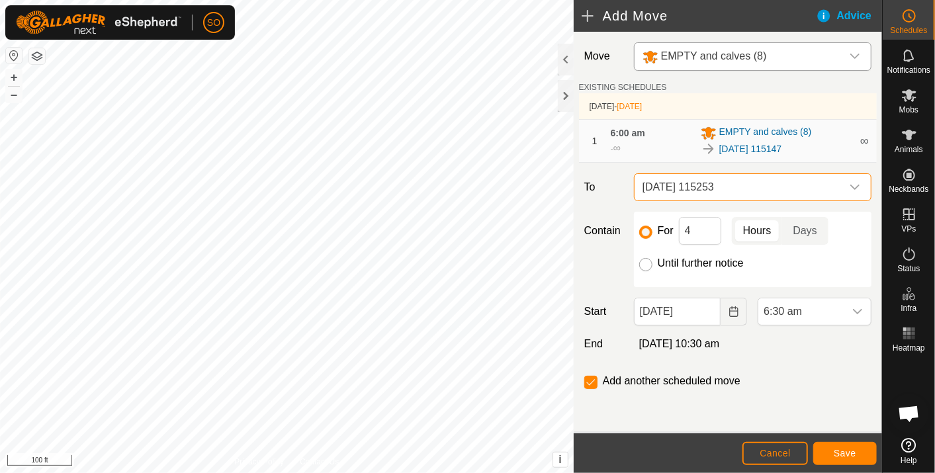
click at [647, 261] on input "Until further notice" at bounding box center [645, 264] width 13 height 13
radio input "true"
checkbox input "false"
click at [734, 308] on icon "Choose Date" at bounding box center [734, 311] width 11 height 11
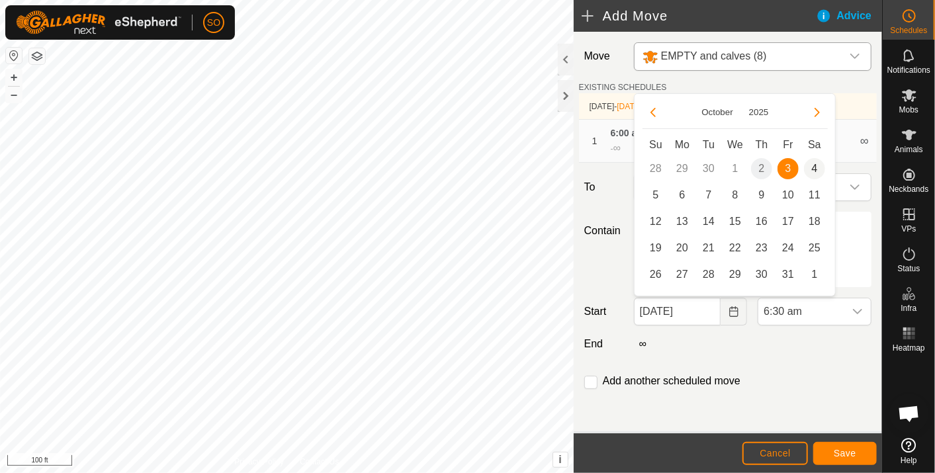
click at [813, 163] on span "4" at bounding box center [814, 168] width 21 height 21
type input "[DATE]"
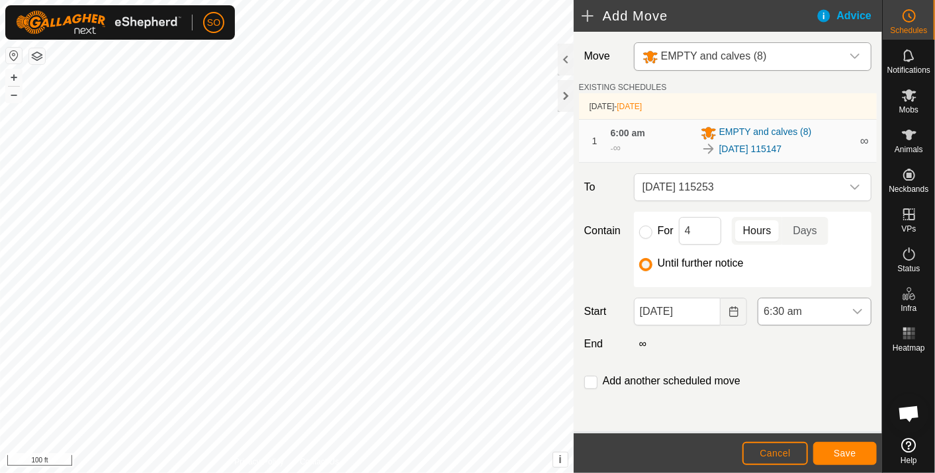
click at [860, 307] on icon "dropdown trigger" at bounding box center [857, 311] width 11 height 11
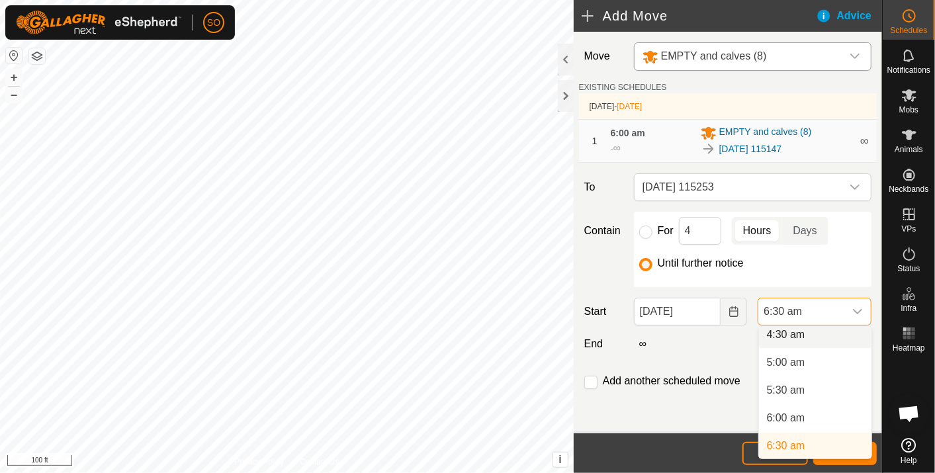
scroll to position [250, 0]
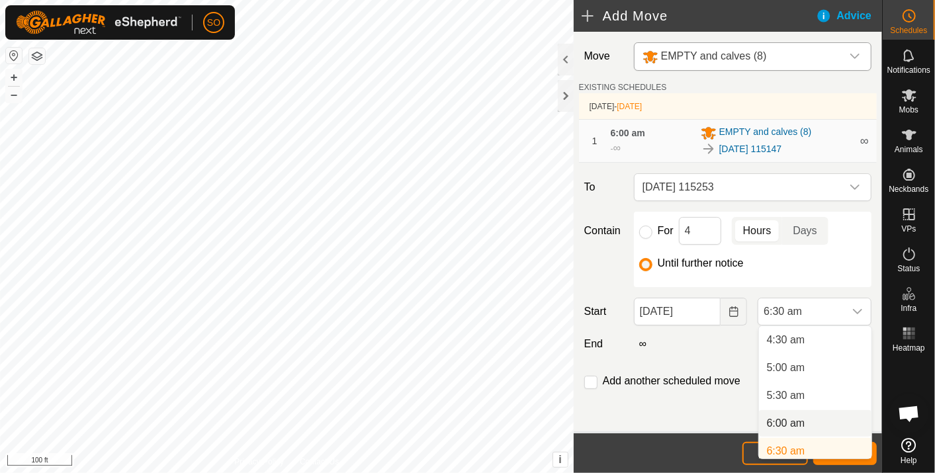
click at [797, 422] on li "6:00 am" at bounding box center [815, 423] width 113 height 26
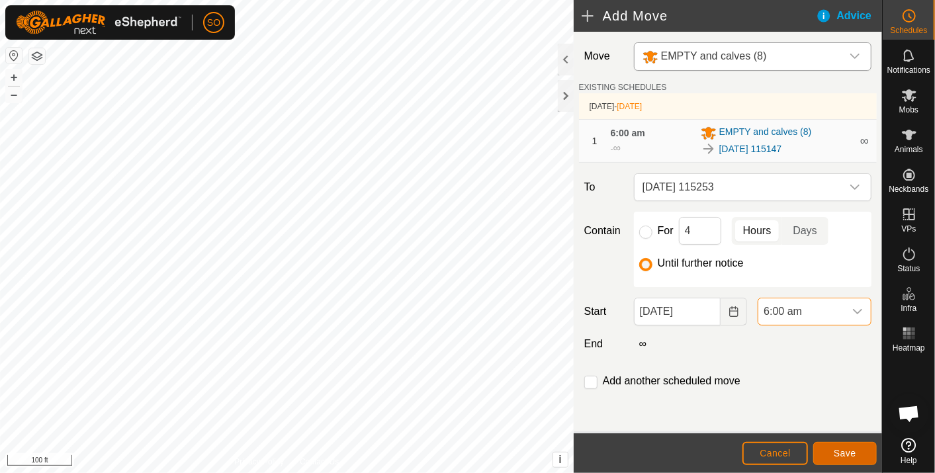
click at [836, 449] on span "Save" at bounding box center [845, 453] width 23 height 11
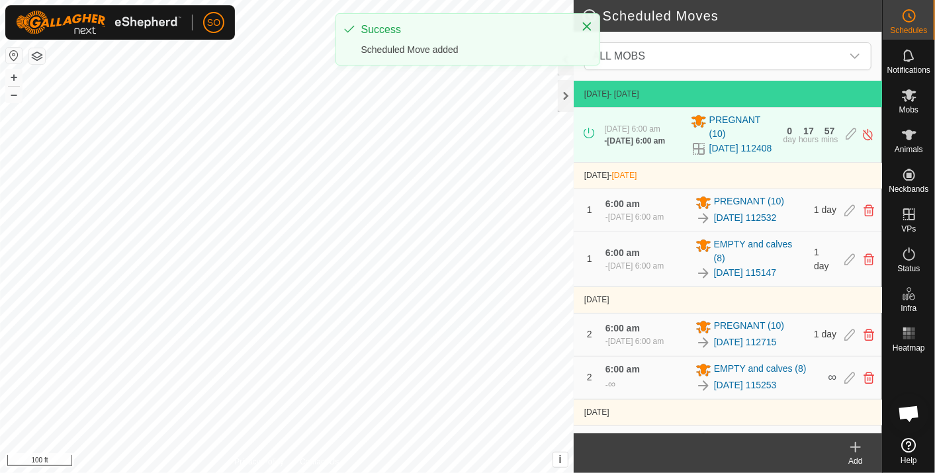
click at [856, 444] on icon at bounding box center [856, 447] width 0 height 9
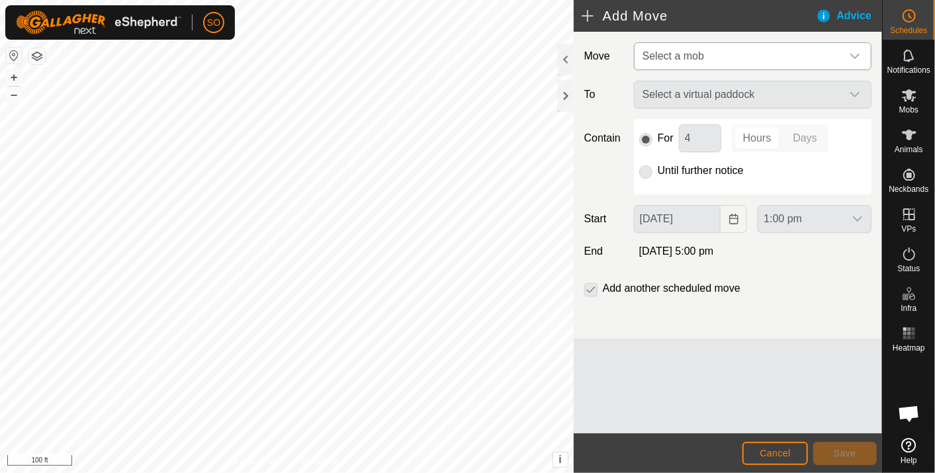
click at [856, 53] on icon "dropdown trigger" at bounding box center [855, 56] width 11 height 11
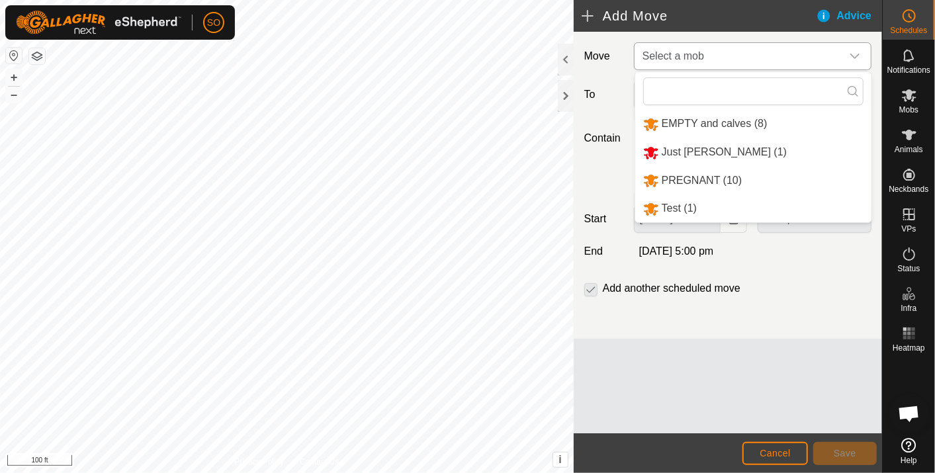
click at [724, 116] on li "EMPTY and calves (8)" at bounding box center [753, 124] width 236 height 27
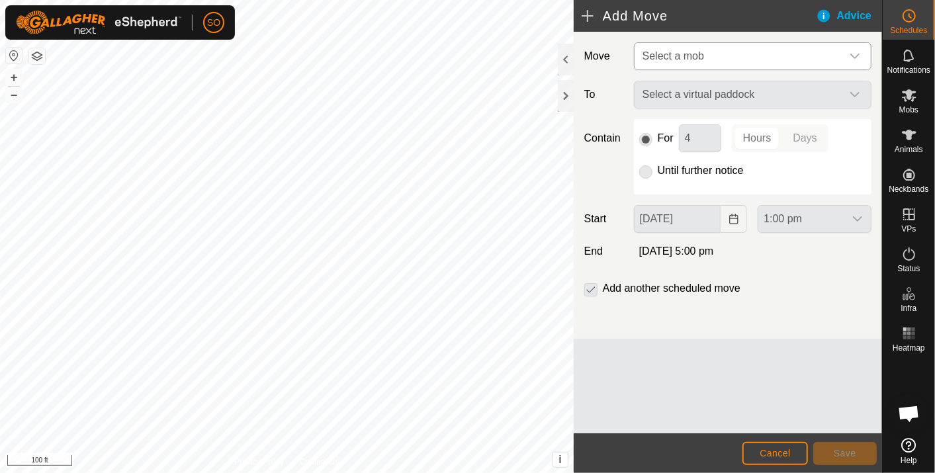
type input "[DATE]"
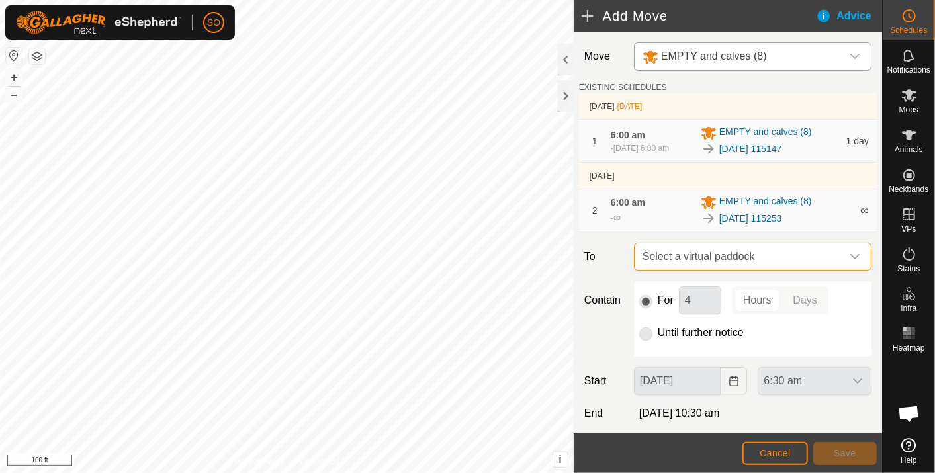
click at [777, 250] on span "Select a virtual paddock" at bounding box center [739, 257] width 205 height 26
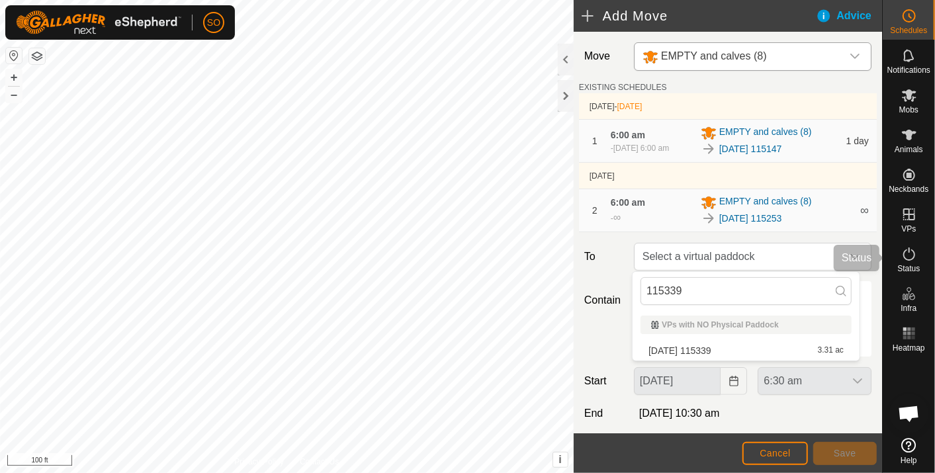
type input "115339"
click at [719, 345] on li "[DATE] 115339 3.31 ac" at bounding box center [746, 351] width 211 height 20
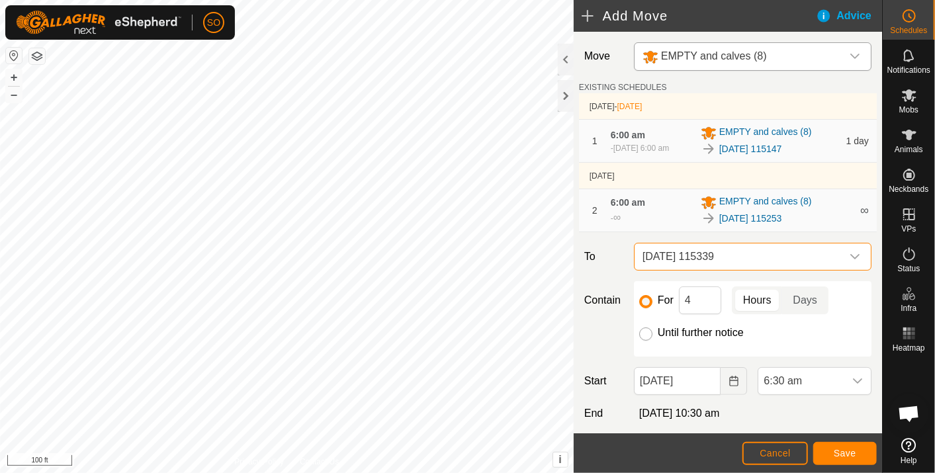
drag, startPoint x: 719, startPoint y: 345, endPoint x: 643, endPoint y: 330, distance: 77.5
click at [643, 330] on input "Until further notice" at bounding box center [645, 334] width 13 height 13
radio input "true"
checkbox input "false"
click at [730, 376] on icon "Choose Date" at bounding box center [734, 381] width 11 height 11
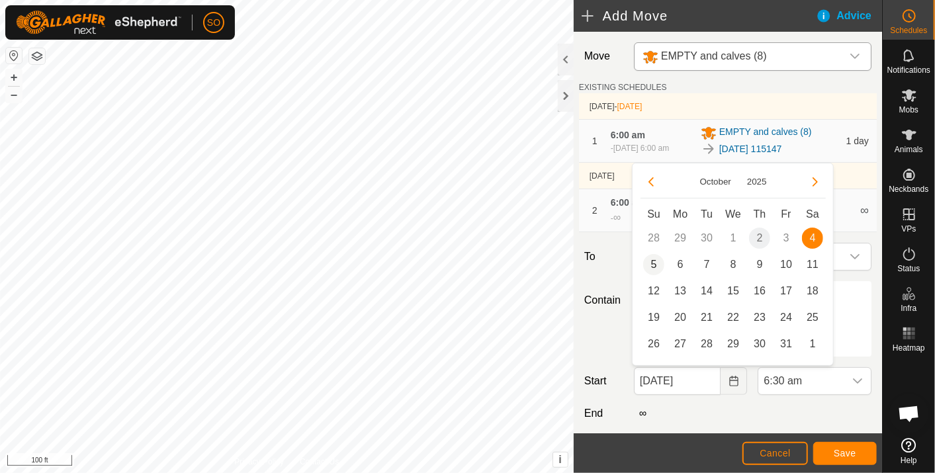
click at [652, 261] on span "5" at bounding box center [653, 264] width 21 height 21
type input "[DATE]"
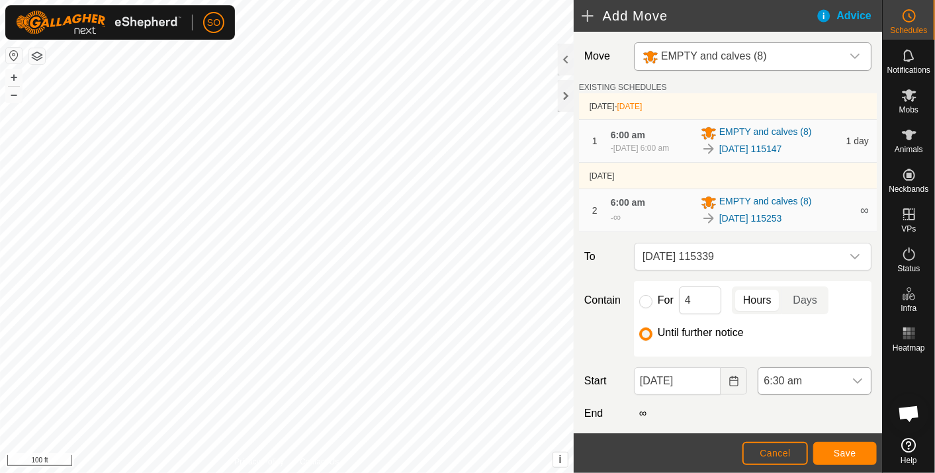
click at [853, 379] on icon "dropdown trigger" at bounding box center [857, 381] width 9 height 5
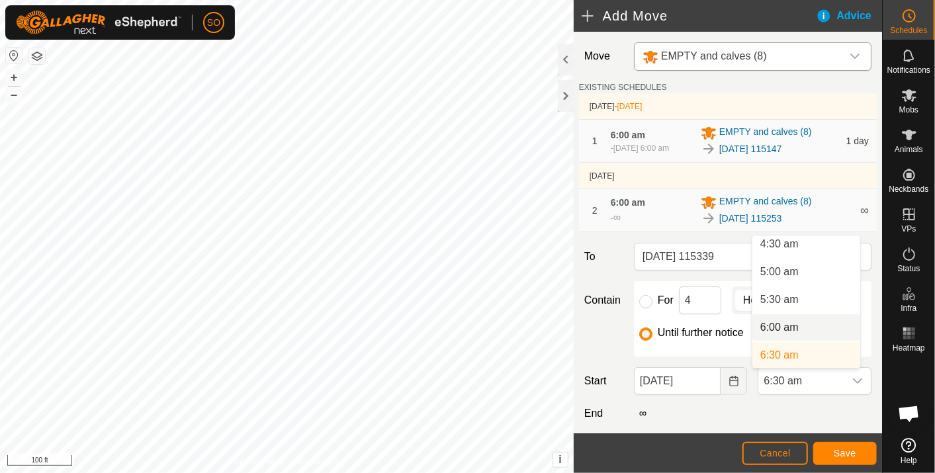
click at [784, 321] on li "6:00 am" at bounding box center [806, 327] width 108 height 26
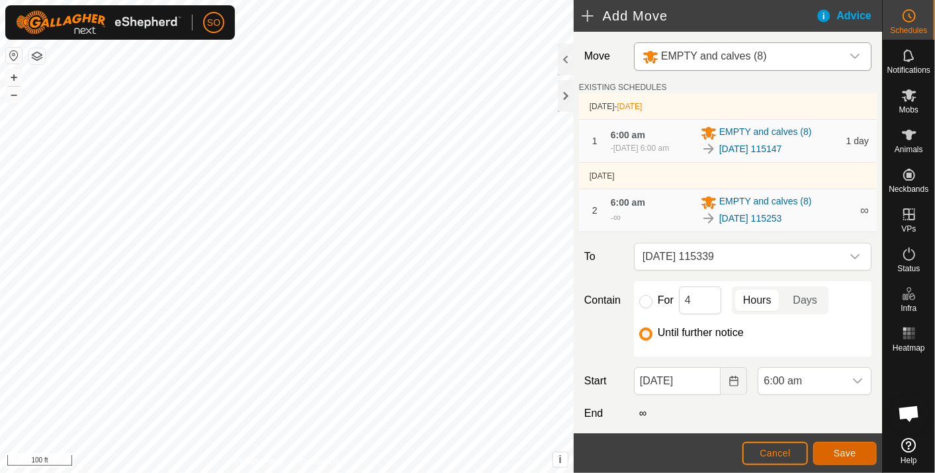
click at [852, 449] on span "Save" at bounding box center [845, 453] width 23 height 11
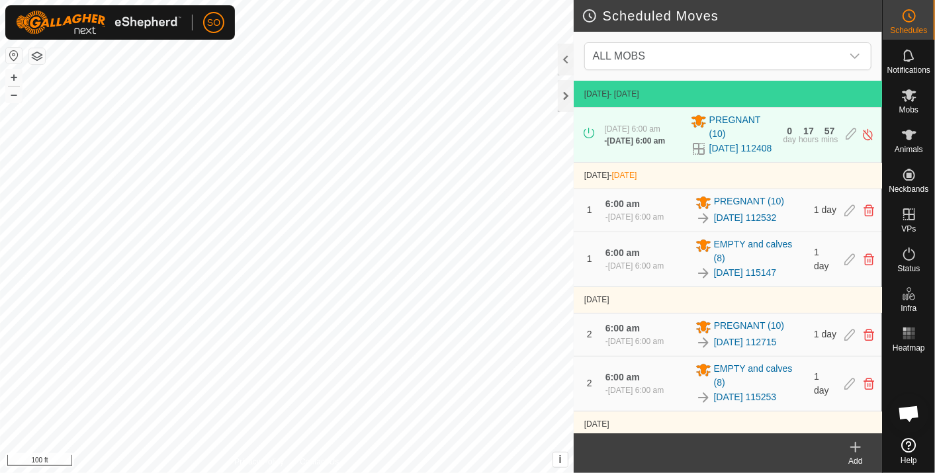
click at [856, 444] on icon at bounding box center [856, 447] width 0 height 9
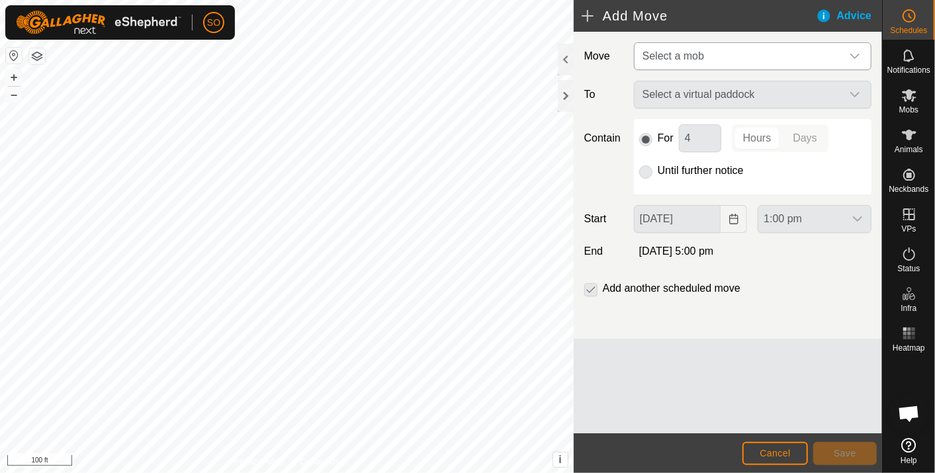
click at [855, 51] on icon "dropdown trigger" at bounding box center [855, 56] width 11 height 11
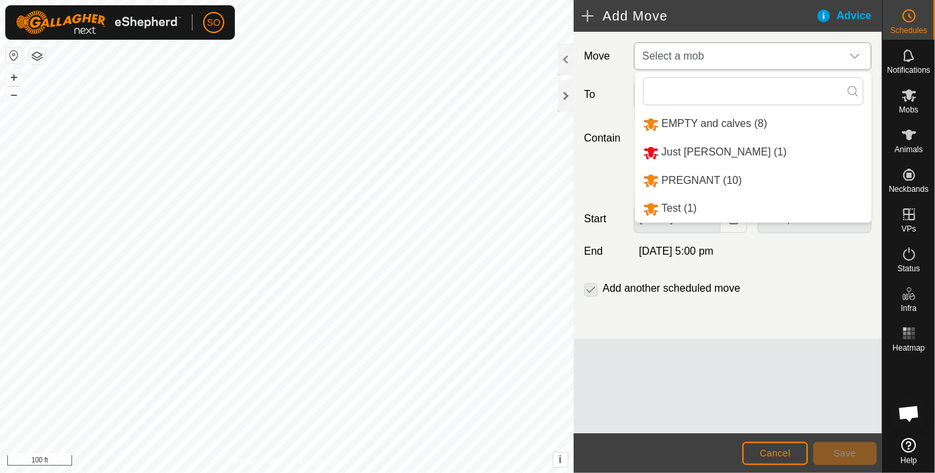
click at [709, 118] on li "EMPTY and calves (8)" at bounding box center [753, 124] width 236 height 27
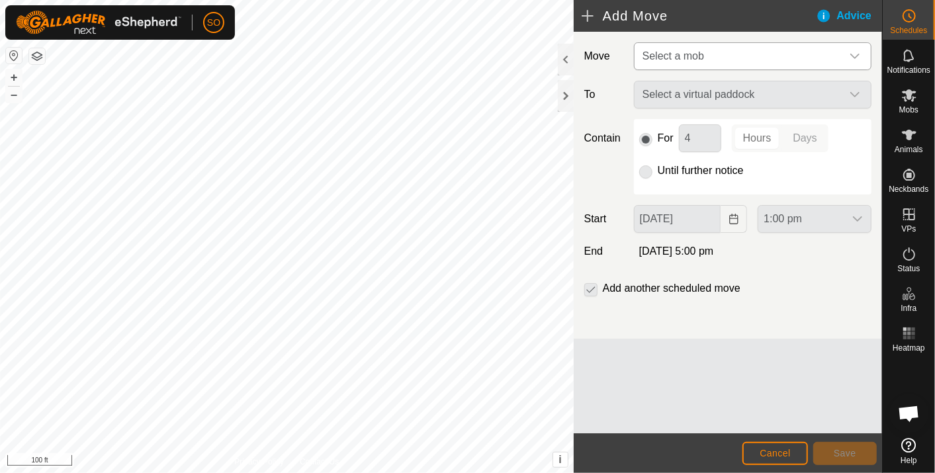
type input "[DATE]"
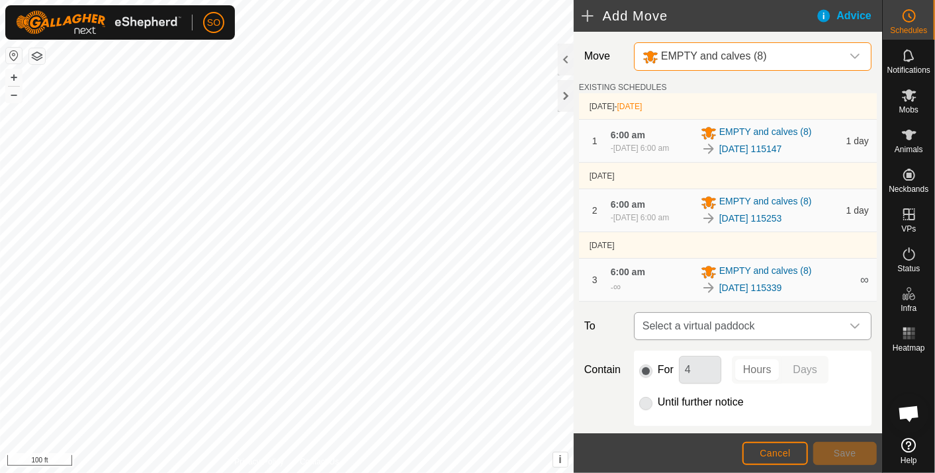
click at [792, 323] on span "Select a virtual paddock" at bounding box center [739, 326] width 205 height 26
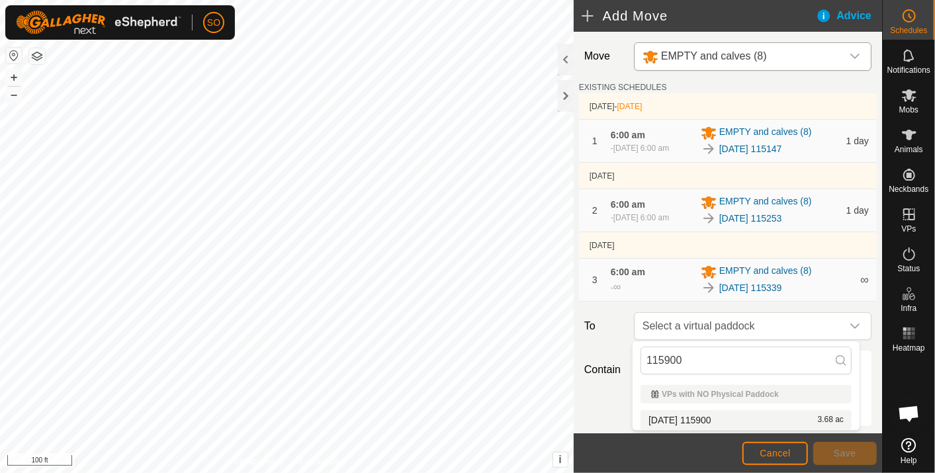
type input "115900"
click at [721, 418] on li "[DATE] 115900 3.68 ac" at bounding box center [746, 420] width 211 height 20
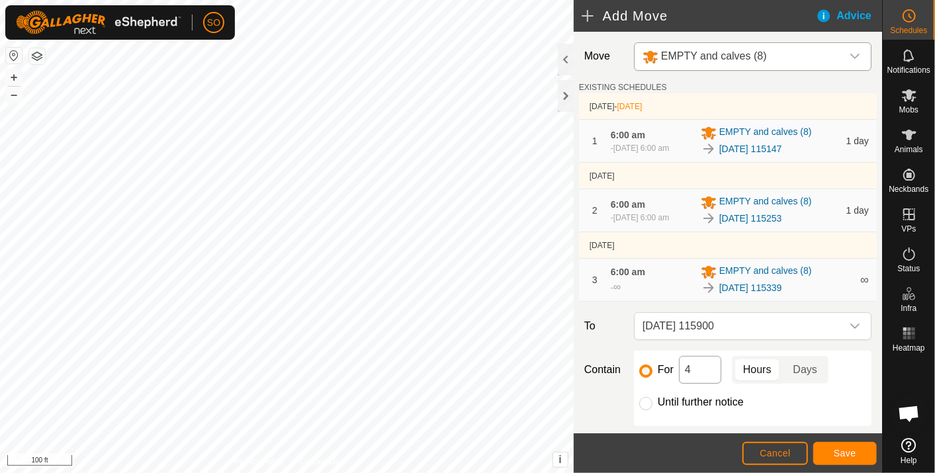
drag, startPoint x: 643, startPoint y: 398, endPoint x: 690, endPoint y: 363, distance: 59.0
click at [643, 397] on input "Until further notice" at bounding box center [645, 403] width 13 height 13
radio input "true"
checkbox input "false"
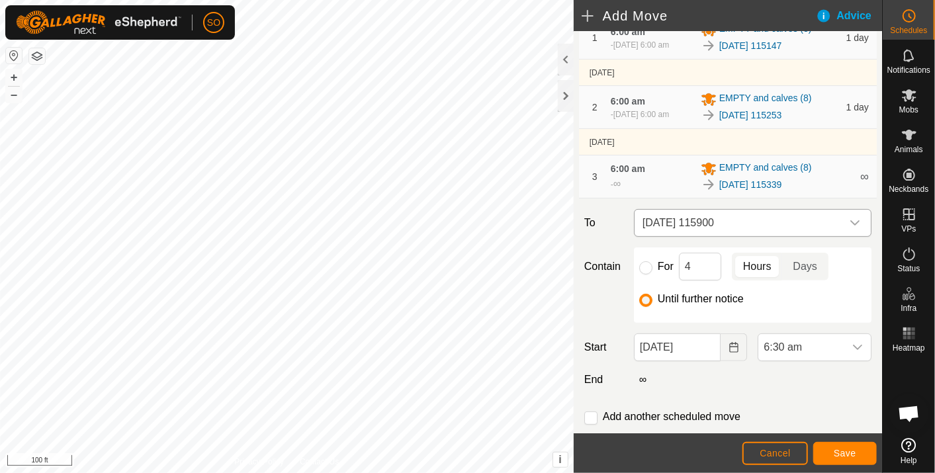
scroll to position [135, 0]
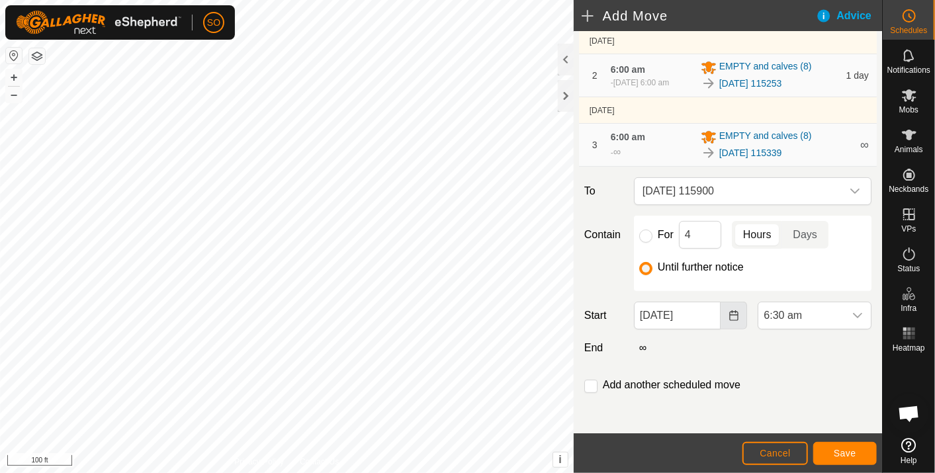
click at [730, 312] on icon "Choose Date" at bounding box center [734, 315] width 11 height 11
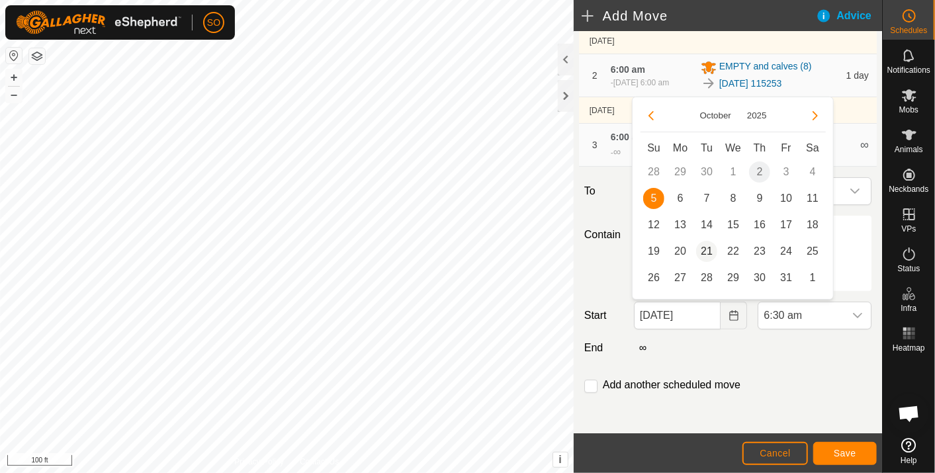
drag, startPoint x: 680, startPoint y: 195, endPoint x: 702, endPoint y: 244, distance: 53.4
click at [680, 197] on span "6" at bounding box center [680, 198] width 21 height 21
type input "[DATE]"
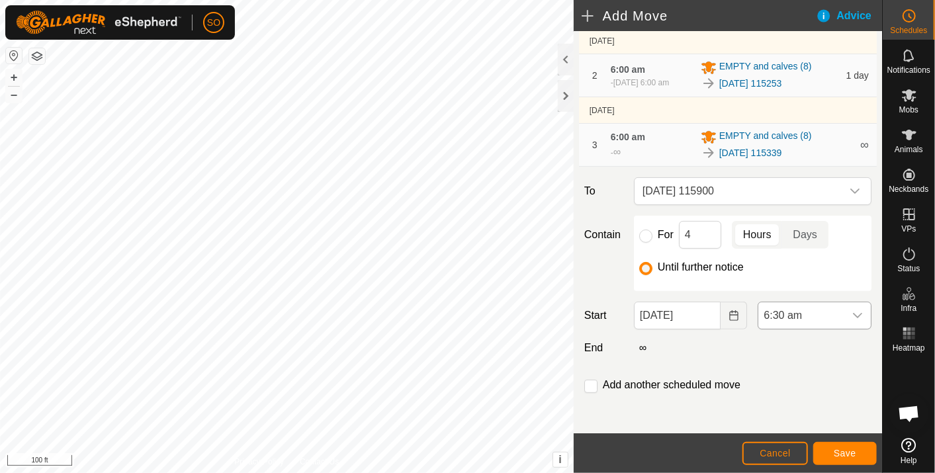
click at [852, 310] on icon "dropdown trigger" at bounding box center [857, 315] width 11 height 11
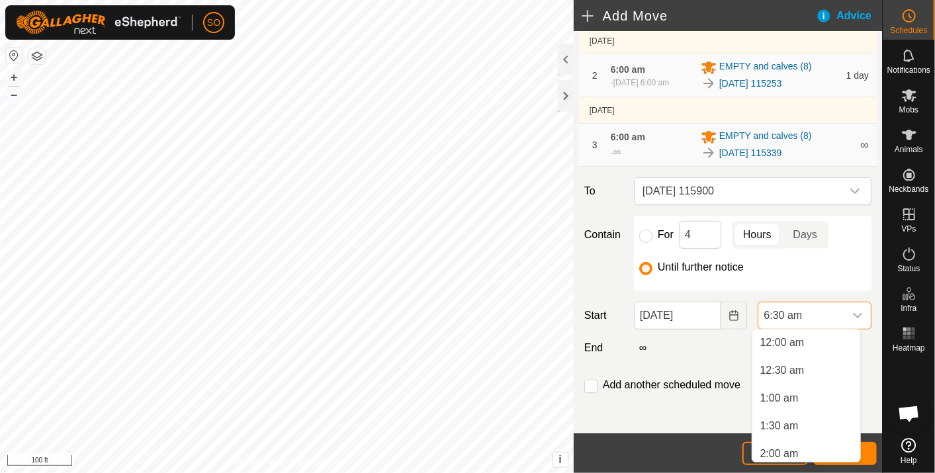
scroll to position [255, 0]
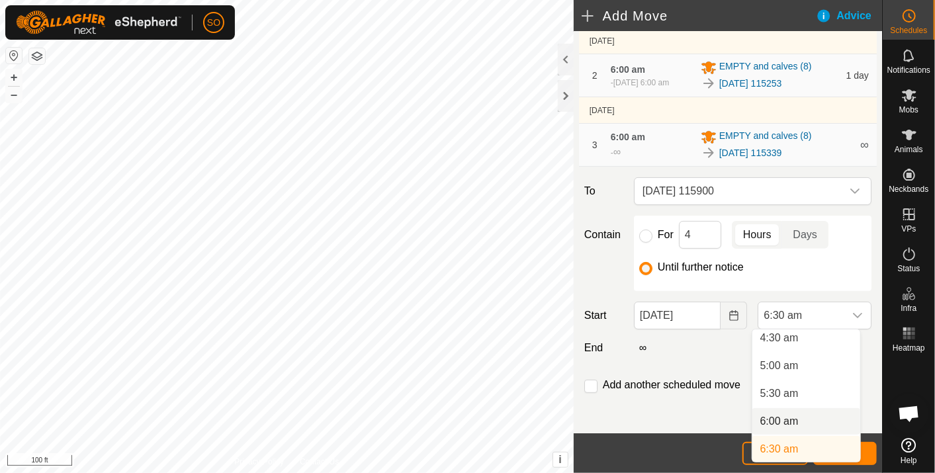
click at [791, 416] on li "6:00 am" at bounding box center [806, 421] width 108 height 26
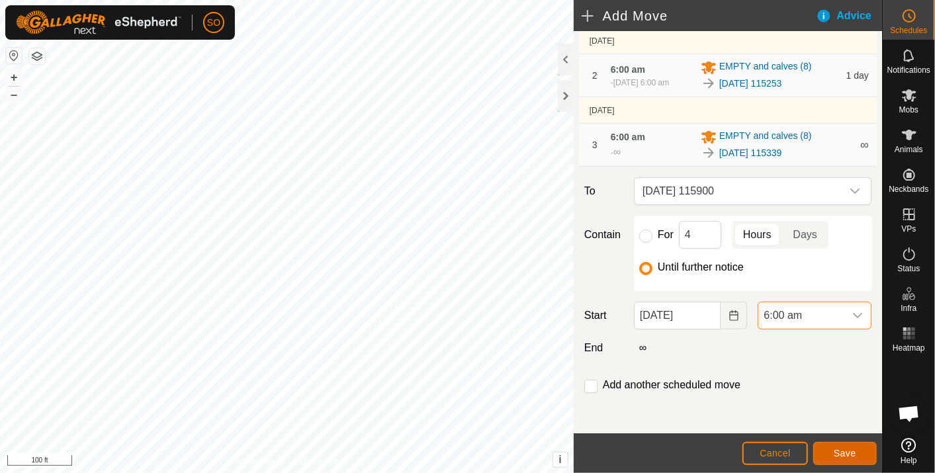
click at [842, 448] on span "Save" at bounding box center [845, 453] width 23 height 11
